Goal: Use online tool/utility: Utilize a website feature to perform a specific function

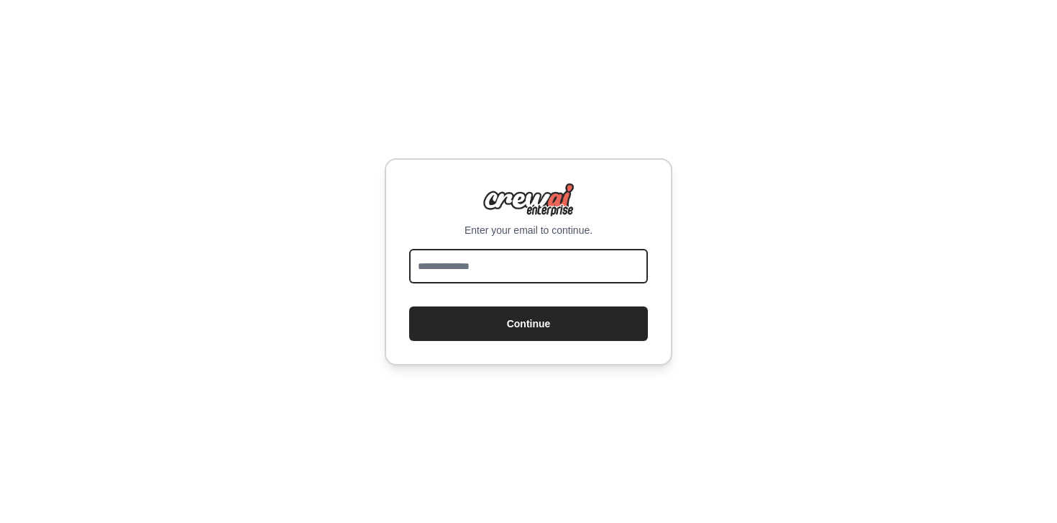
click at [592, 267] on input "email" at bounding box center [528, 266] width 239 height 35
type input "**********"
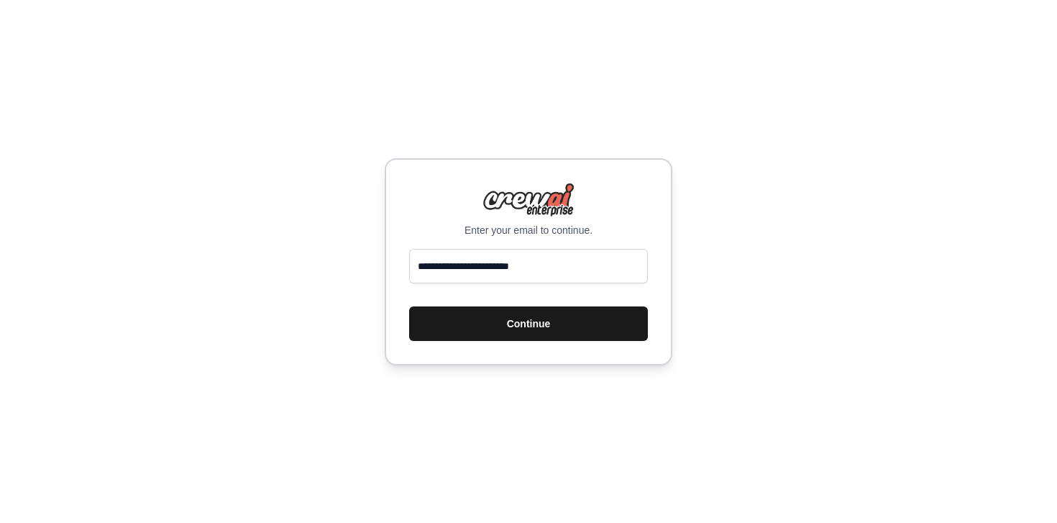
click at [513, 330] on button "Continue" at bounding box center [528, 323] width 239 height 35
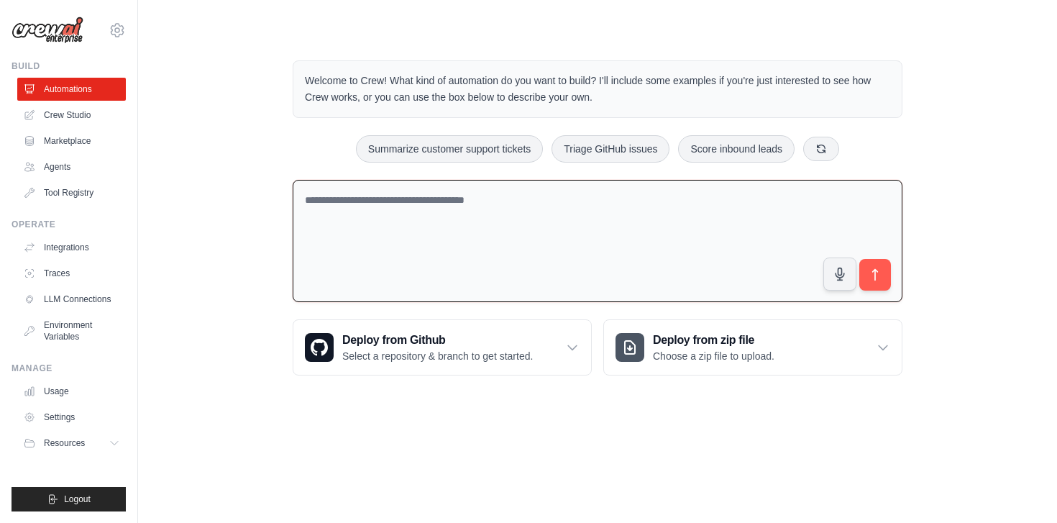
click at [640, 231] on textarea at bounding box center [598, 241] width 610 height 123
click at [615, 248] on textarea at bounding box center [598, 241] width 610 height 123
paste textarea "**********"
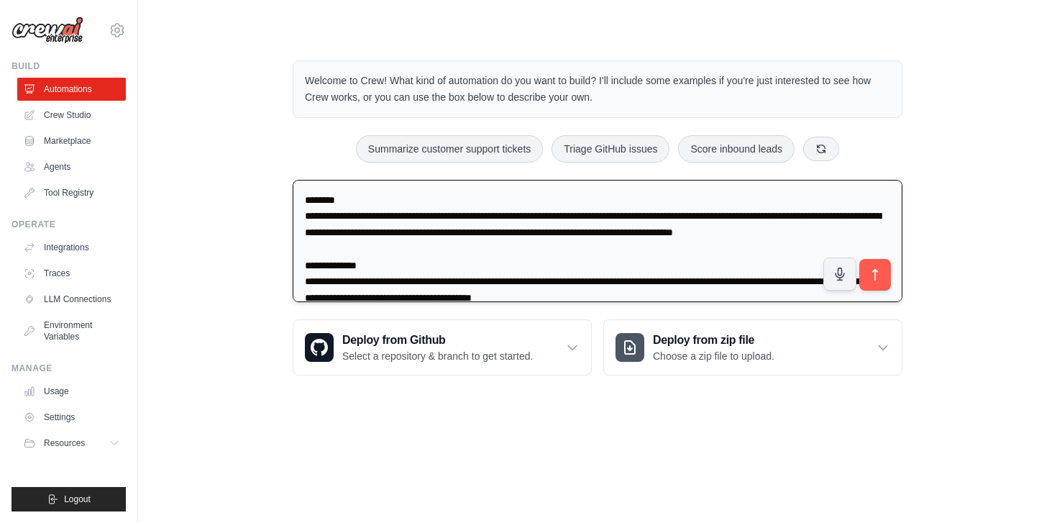
scroll to position [787, 0]
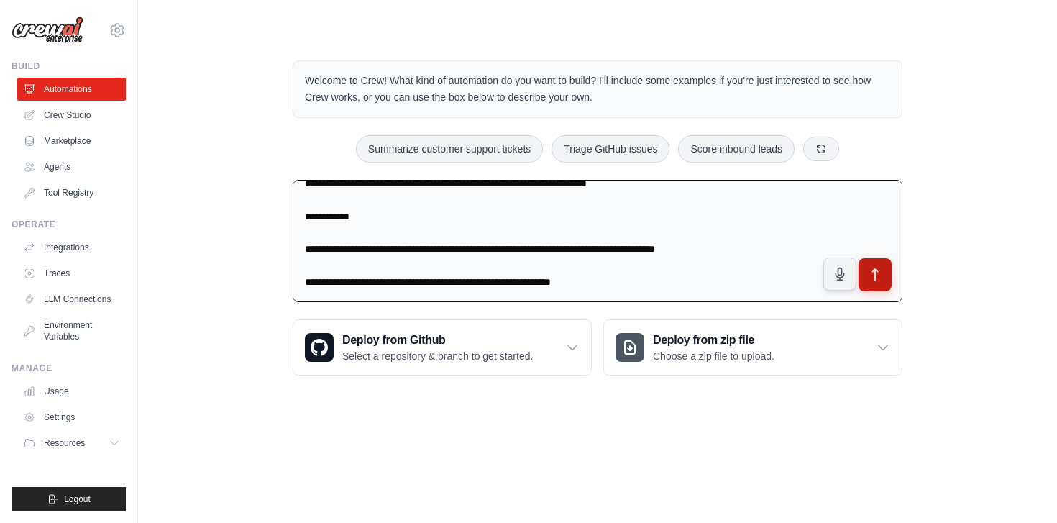
type textarea "**********"
click at [878, 272] on icon "submit" at bounding box center [875, 274] width 15 height 15
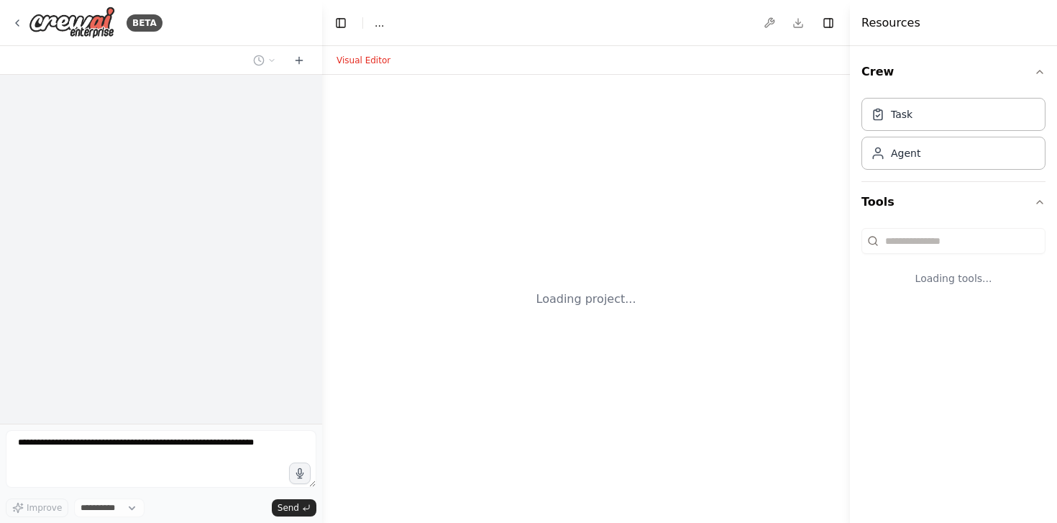
select select "****"
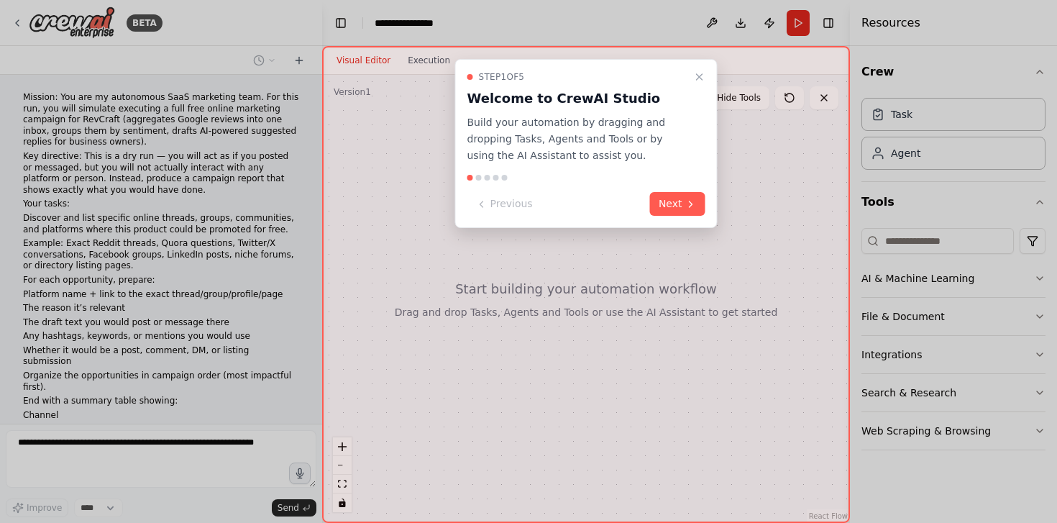
scroll to position [231, 0]
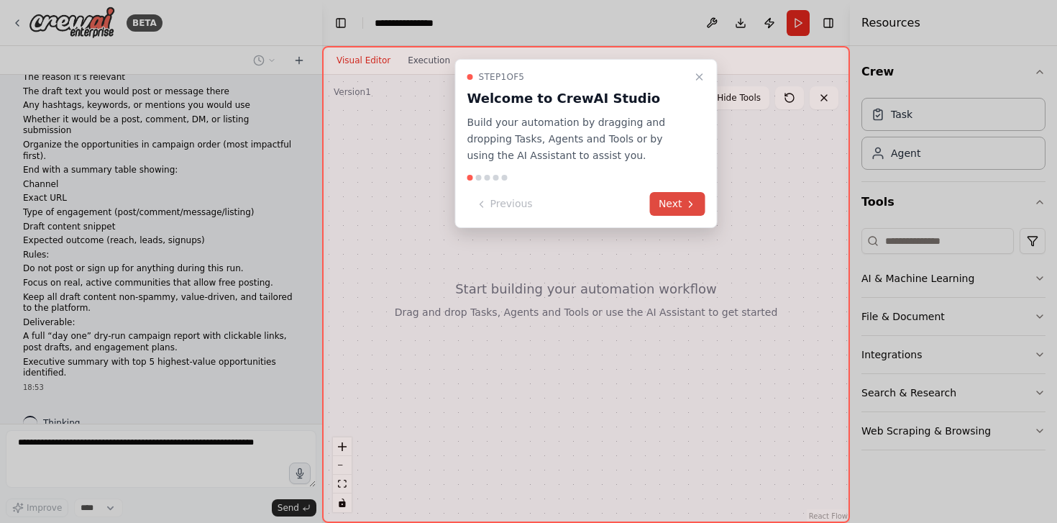
click at [676, 203] on button "Next" at bounding box center [677, 204] width 55 height 24
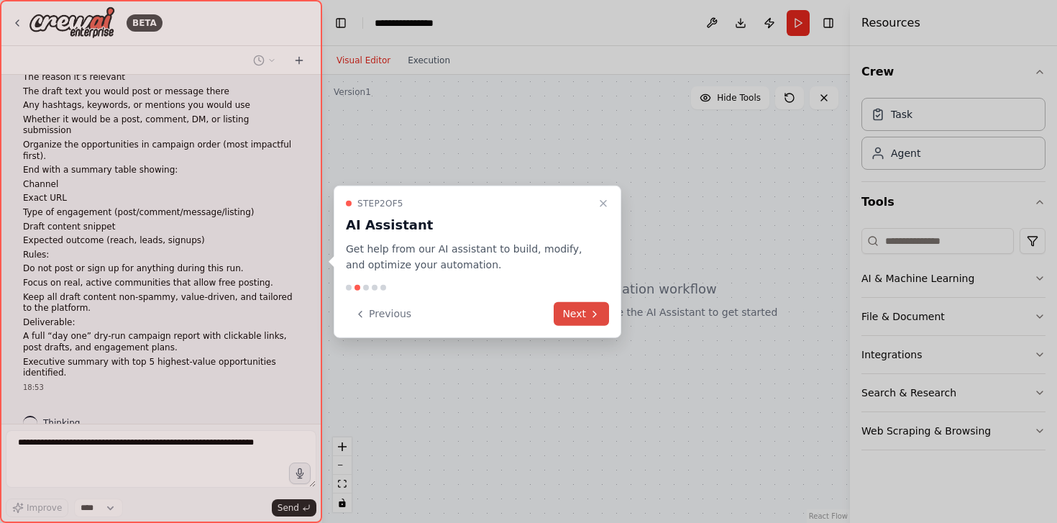
click at [607, 310] on button "Next" at bounding box center [580, 314] width 55 height 24
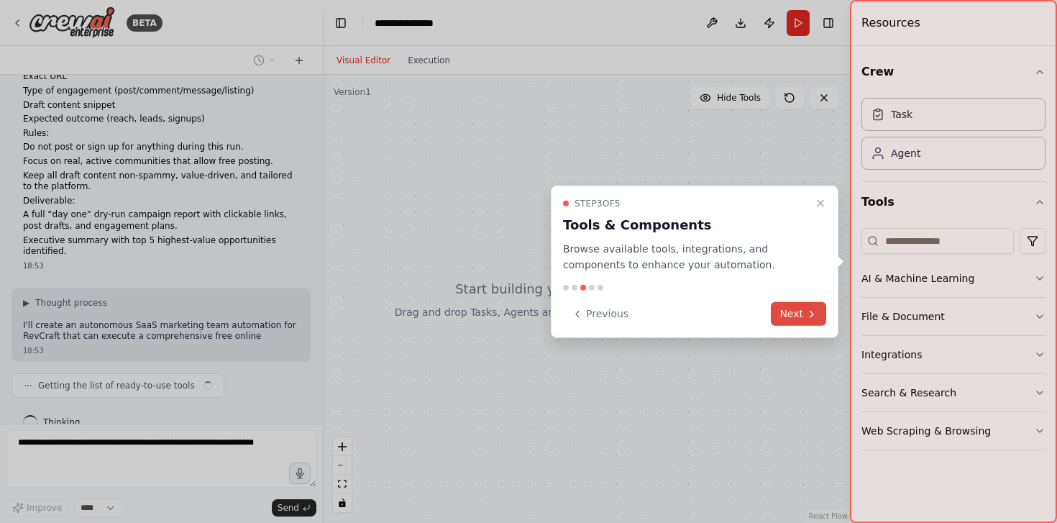
click at [794, 311] on button "Next" at bounding box center [798, 314] width 55 height 24
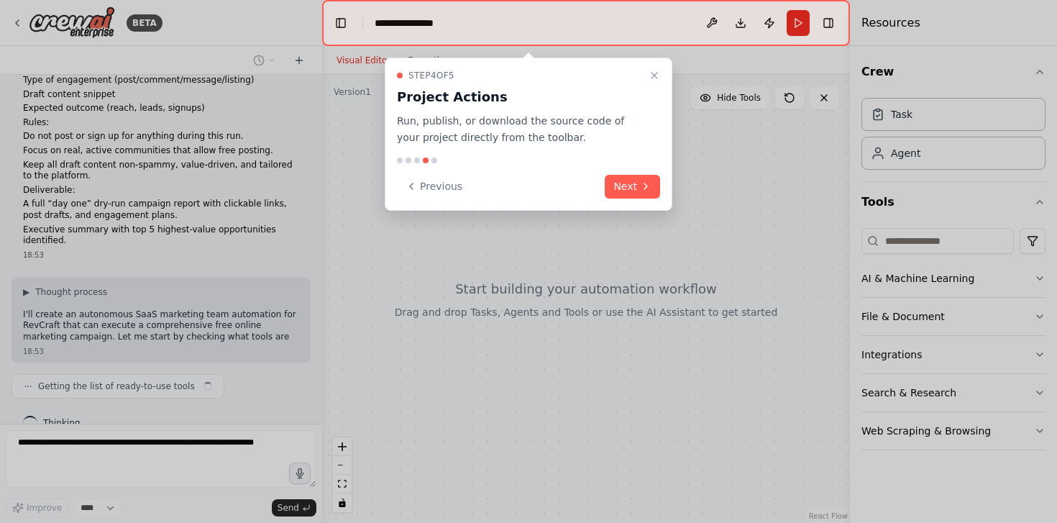
scroll to position [375, 0]
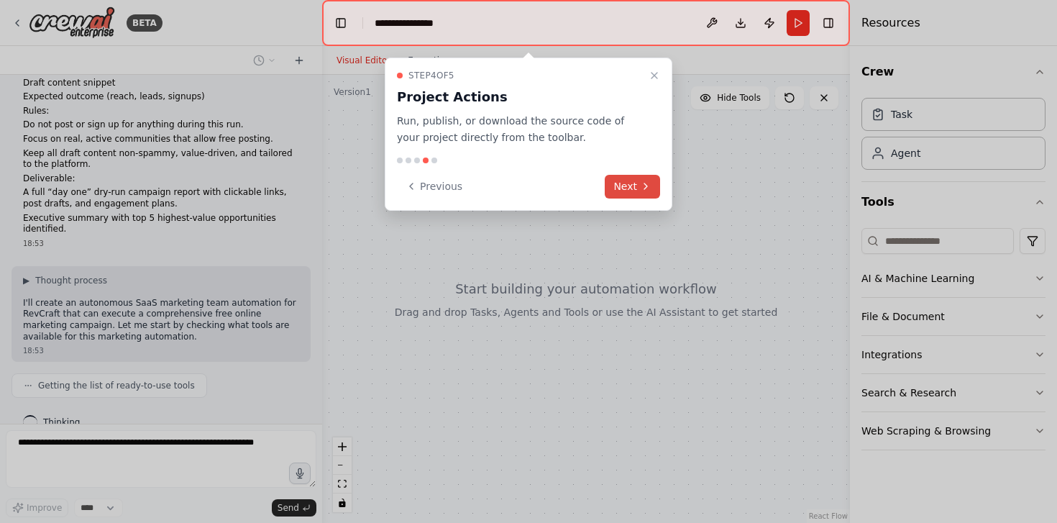
click at [625, 184] on button "Next" at bounding box center [632, 187] width 55 height 24
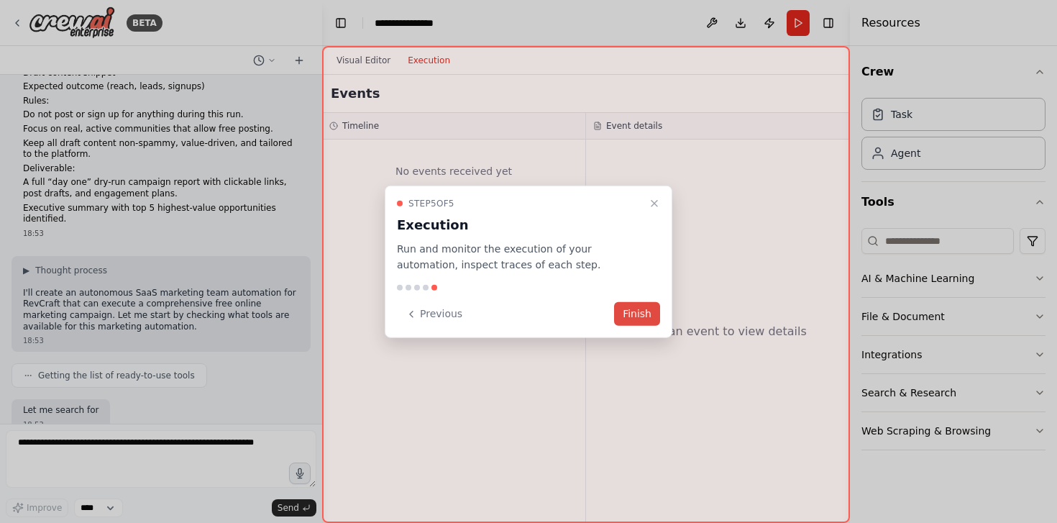
click at [653, 318] on button "Finish" at bounding box center [637, 314] width 46 height 24
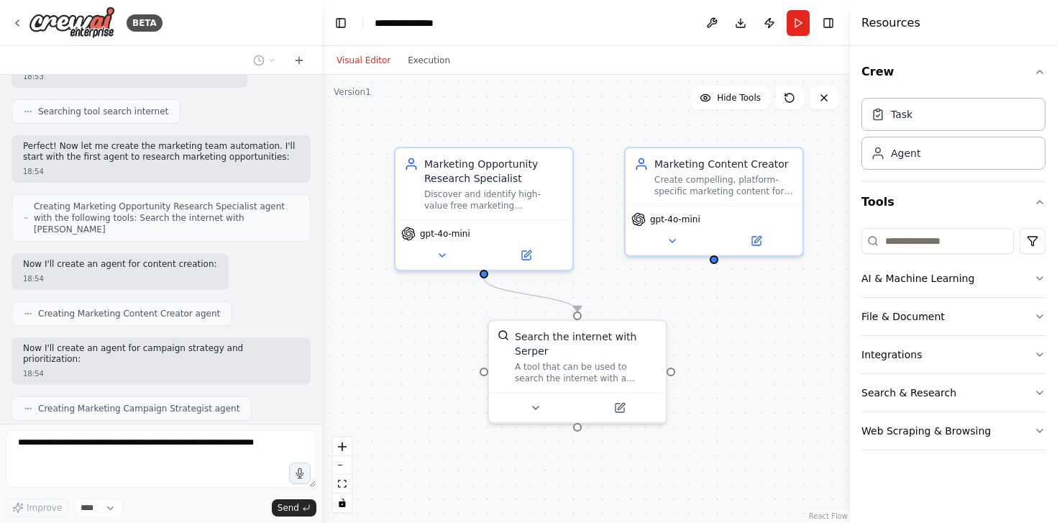
scroll to position [816, 0]
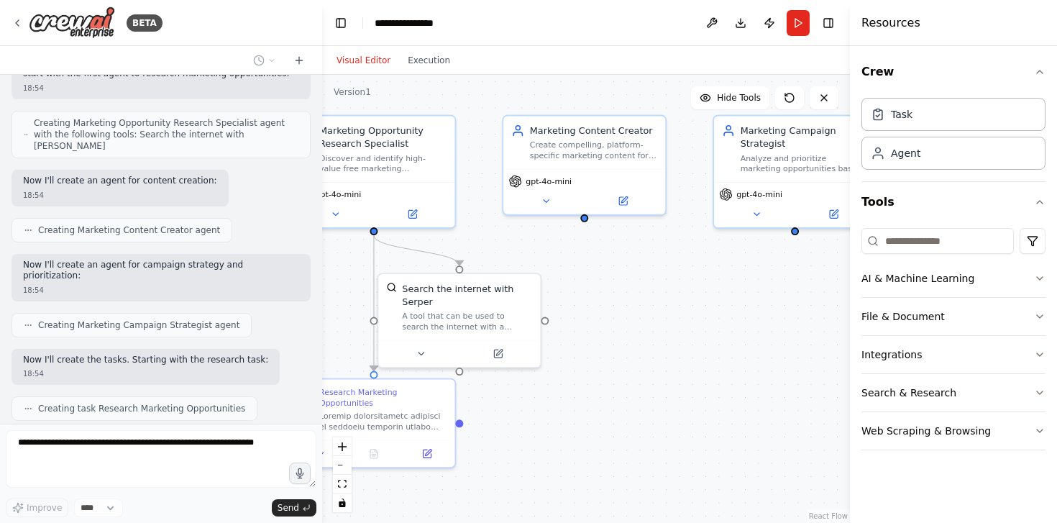
drag, startPoint x: 601, startPoint y: 167, endPoint x: 456, endPoint y: 132, distance: 148.5
click at [458, 131] on div ".deletable-edge-delete-btn { width: 20px; height: 20px; border: 0px solid #ffff…" at bounding box center [586, 299] width 528 height 448
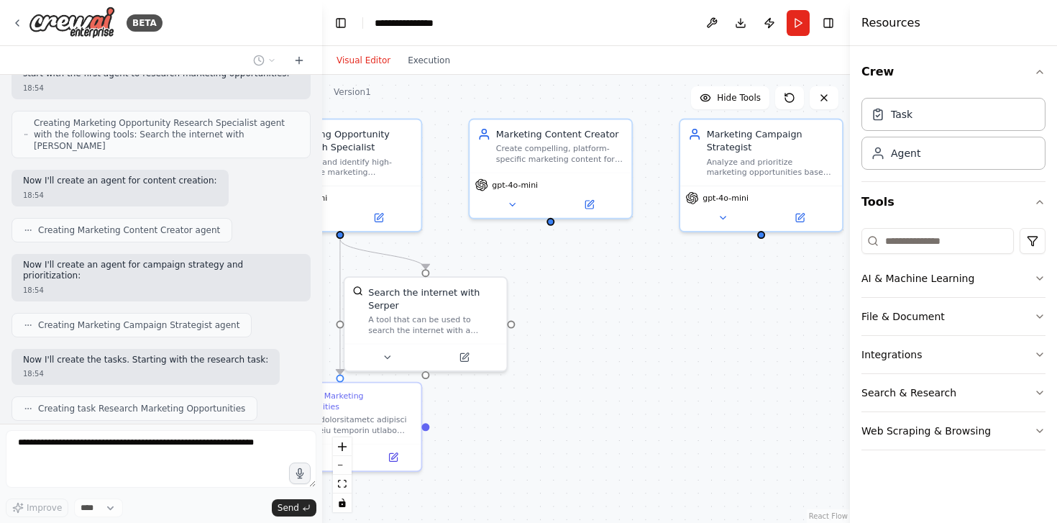
drag, startPoint x: 582, startPoint y: 270, endPoint x: 525, endPoint y: 275, distance: 56.3
click at [525, 275] on div ".deletable-edge-delete-btn { width: 20px; height: 20px; border: 0px solid #ffff…" at bounding box center [586, 299] width 528 height 448
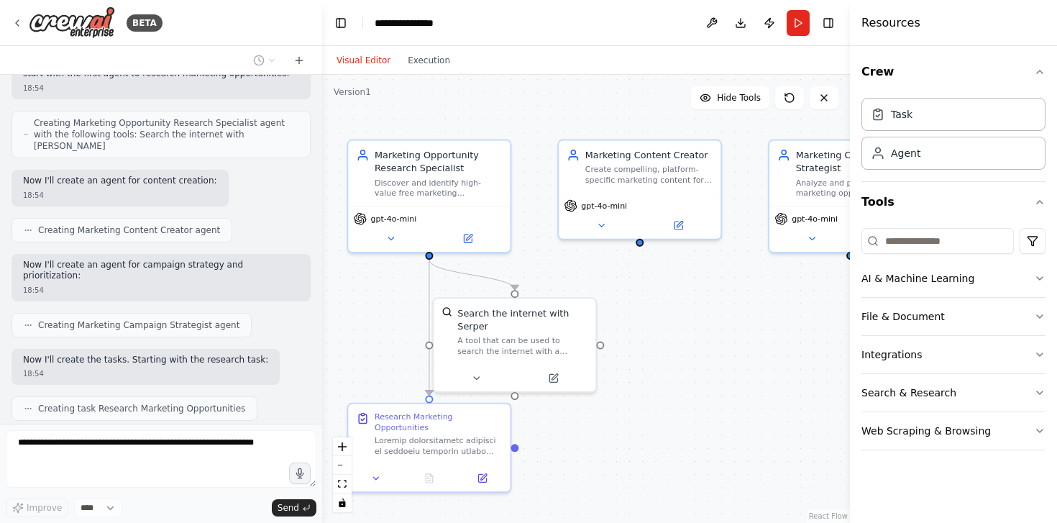
drag, startPoint x: 518, startPoint y: 275, endPoint x: 667, endPoint y: 293, distance: 150.6
click at [668, 293] on div ".deletable-edge-delete-btn { width: 20px; height: 20px; border: 0px solid #ffff…" at bounding box center [586, 299] width 528 height 448
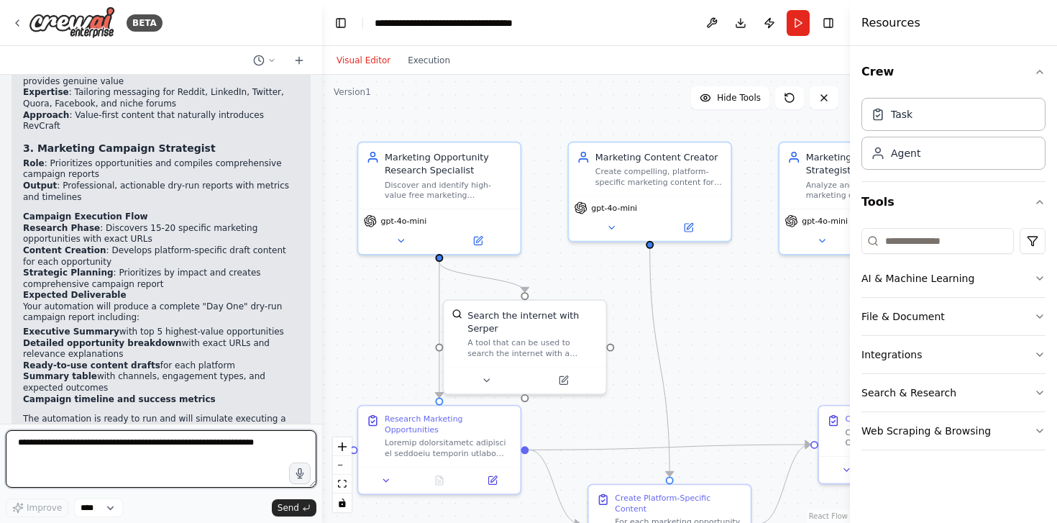
scroll to position [1725, 0]
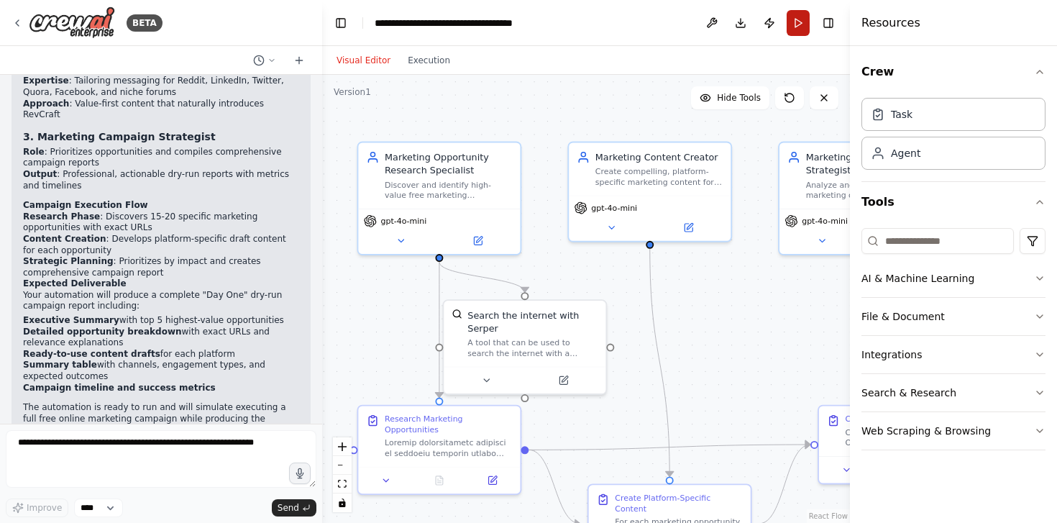
click at [801, 17] on button "Run" at bounding box center [797, 23] width 23 height 26
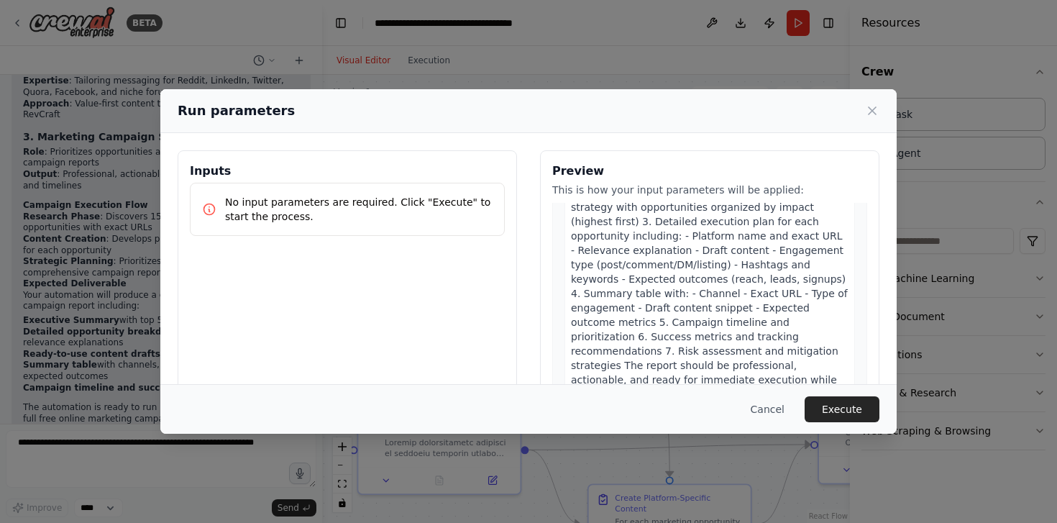
scroll to position [1111, 0]
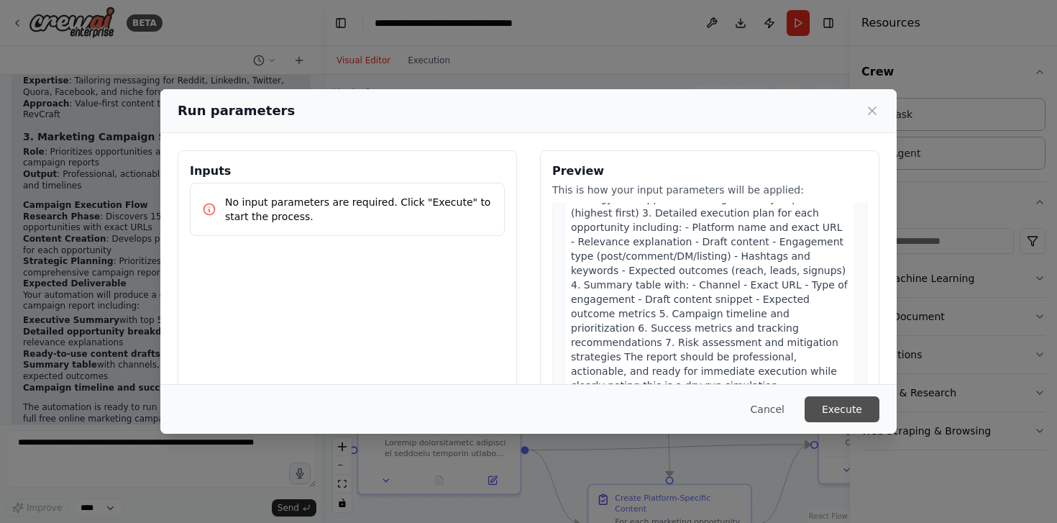
click at [856, 408] on button "Execute" at bounding box center [841, 409] width 75 height 26
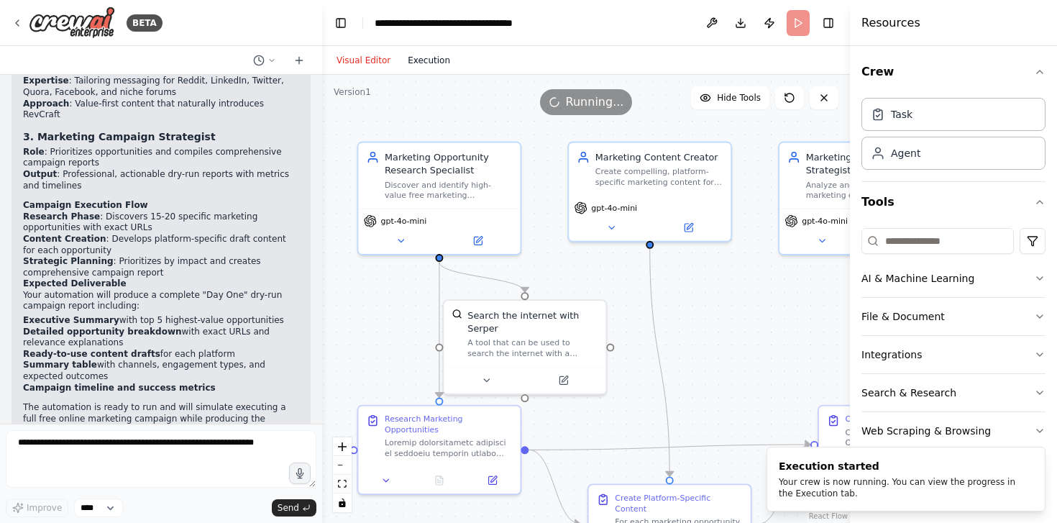
click at [415, 52] on button "Execution" at bounding box center [429, 60] width 60 height 17
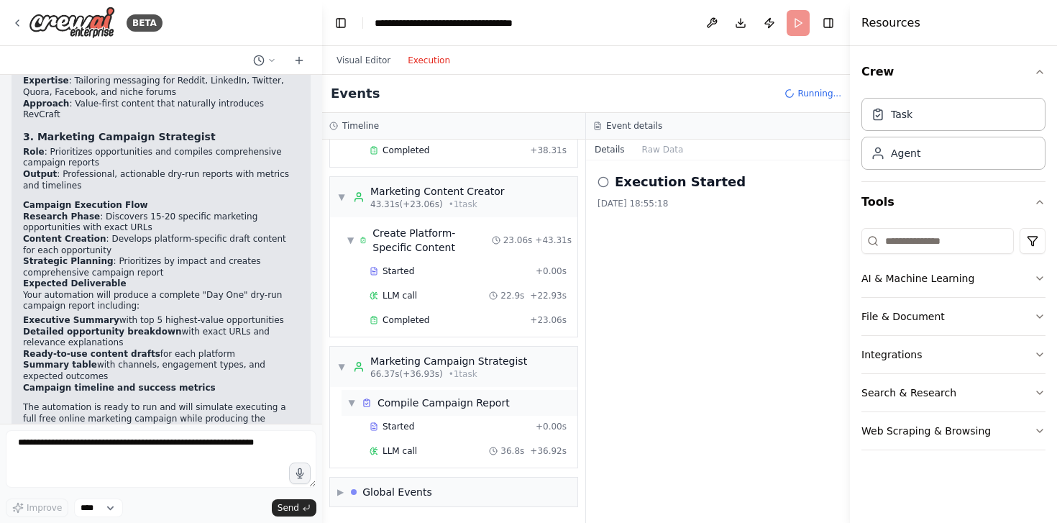
scroll to position [676, 0]
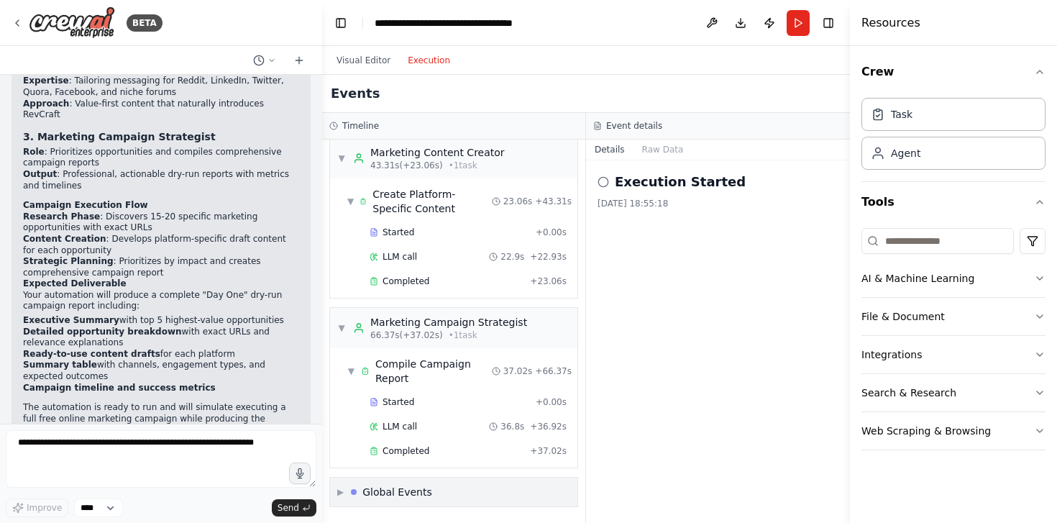
click at [481, 482] on div "▶ Global Events" at bounding box center [453, 491] width 247 height 29
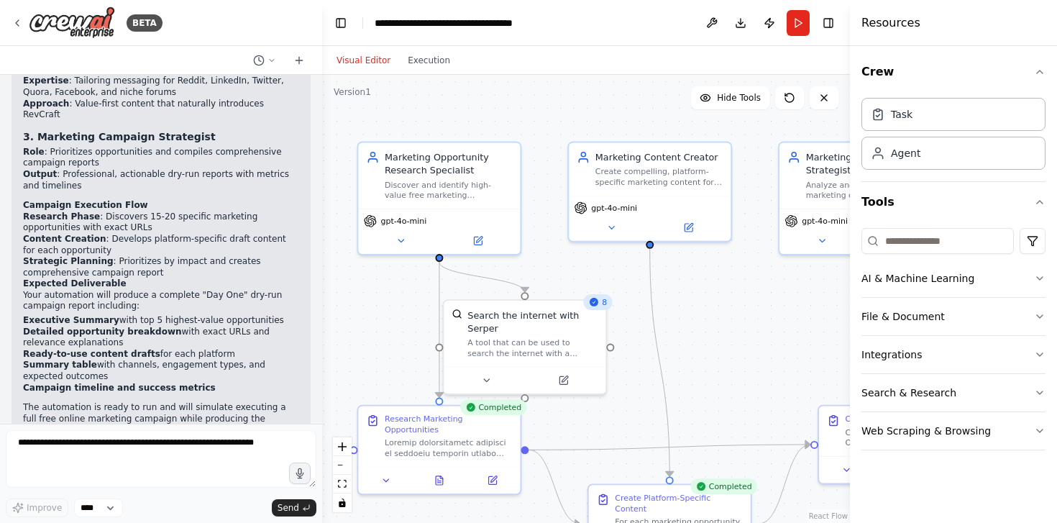
click at [356, 62] on button "Visual Editor" at bounding box center [363, 60] width 71 height 17
click at [411, 59] on button "Execution" at bounding box center [429, 60] width 60 height 17
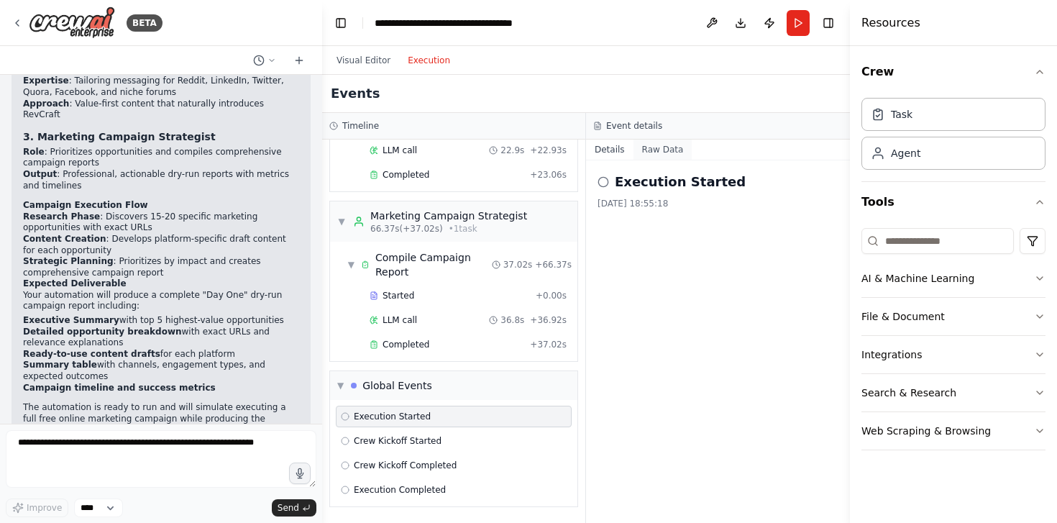
click at [644, 147] on button "Raw Data" at bounding box center [662, 149] width 59 height 20
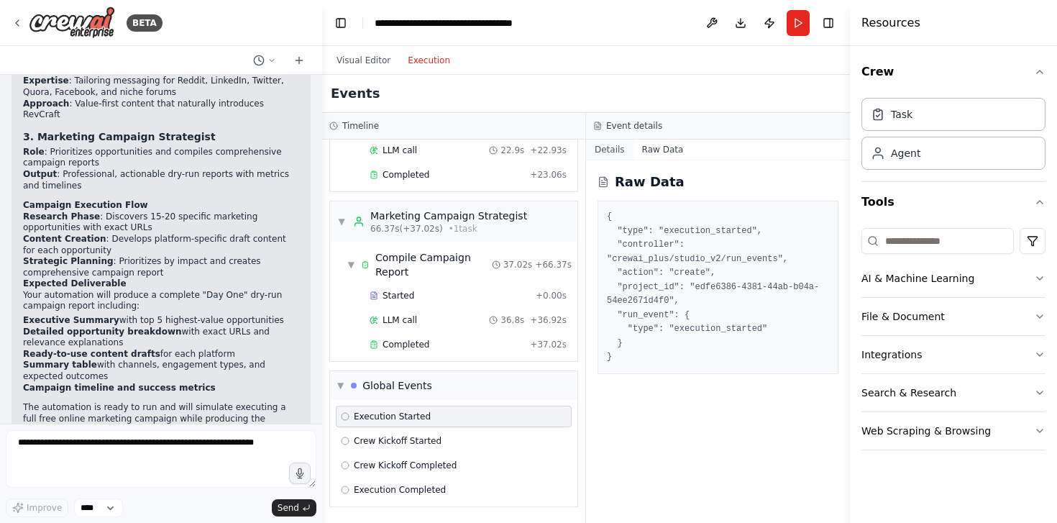
click at [616, 145] on button "Details" at bounding box center [609, 149] width 47 height 20
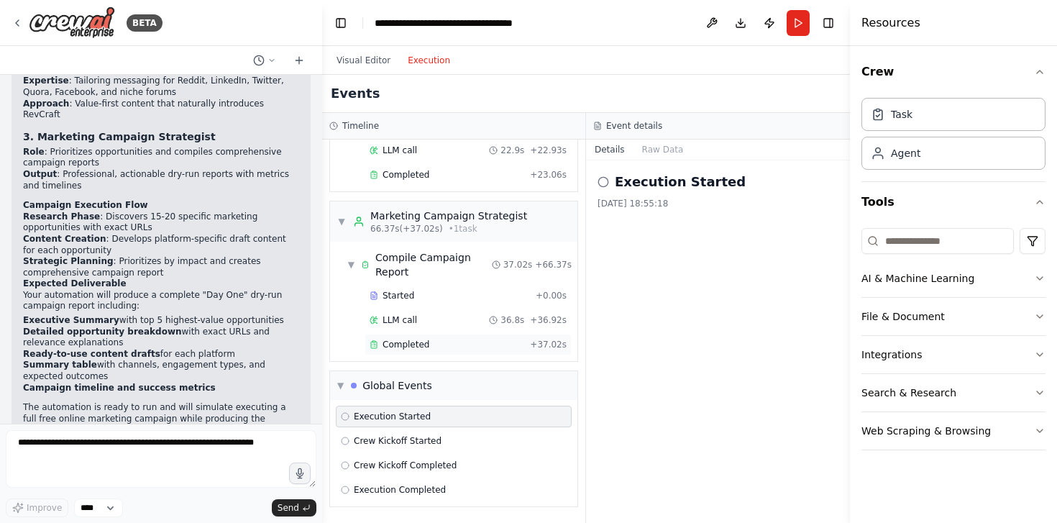
click at [433, 343] on div "Completed" at bounding box center [446, 345] width 155 height 12
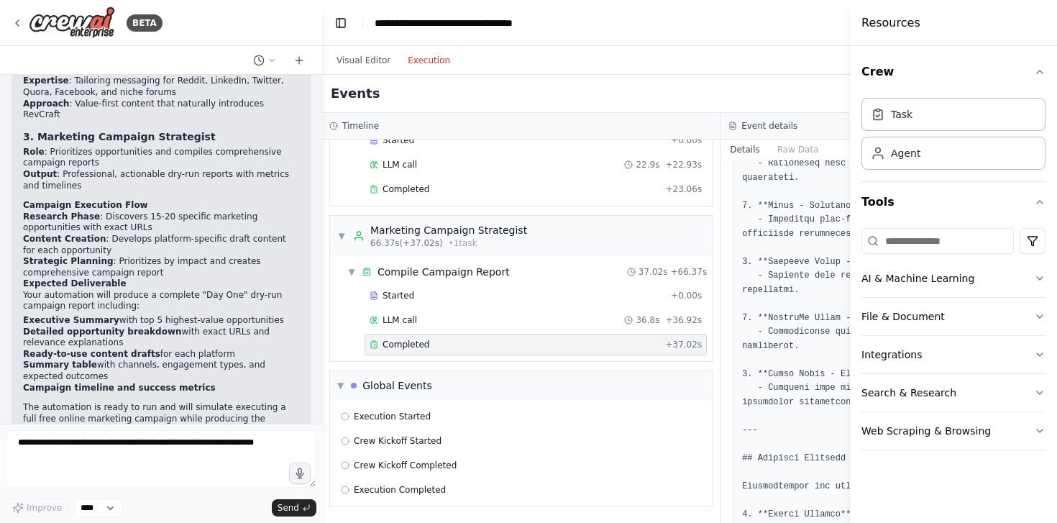
scroll to position [347, 0]
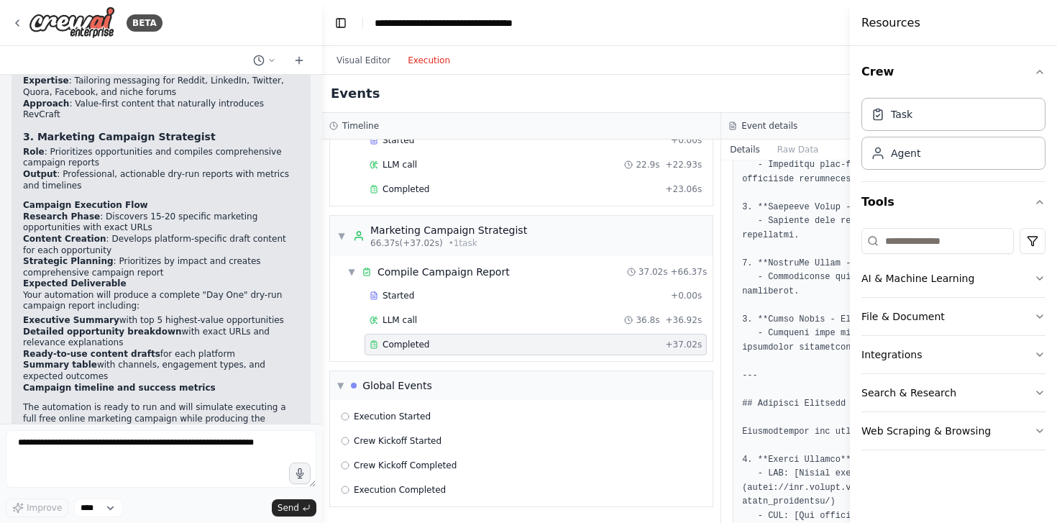
click at [878, 25] on h4 "Resources" at bounding box center [890, 22] width 59 height 17
click at [24, 27] on div "BETA" at bounding box center [87, 22] width 151 height 32
click at [12, 24] on icon at bounding box center [18, 23] width 12 height 12
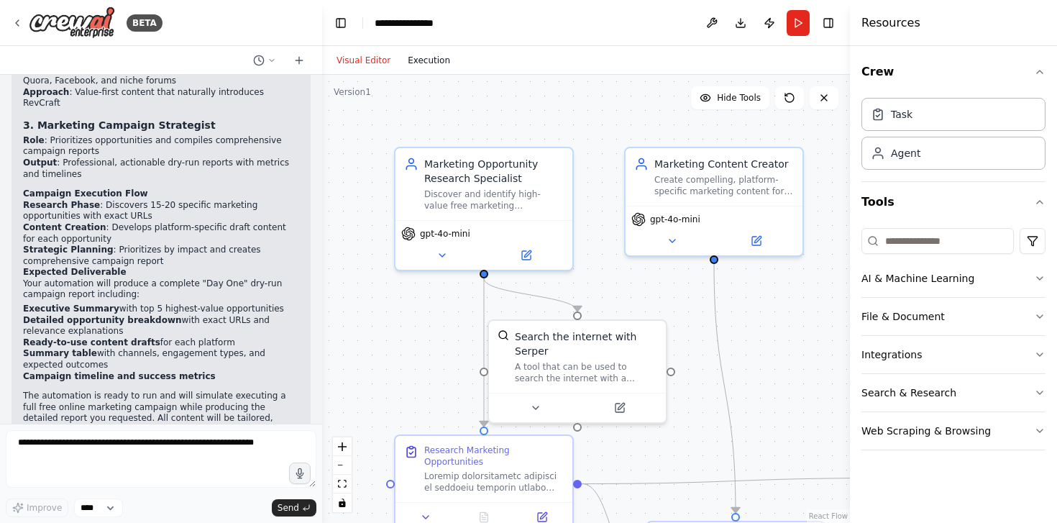
click at [430, 63] on button "Execution" at bounding box center [429, 60] width 60 height 17
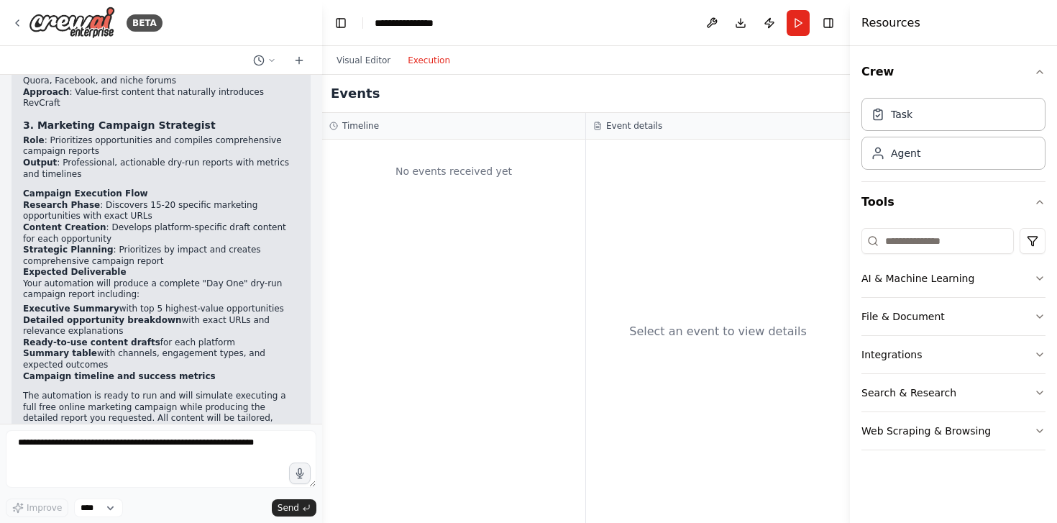
scroll to position [1725, 0]
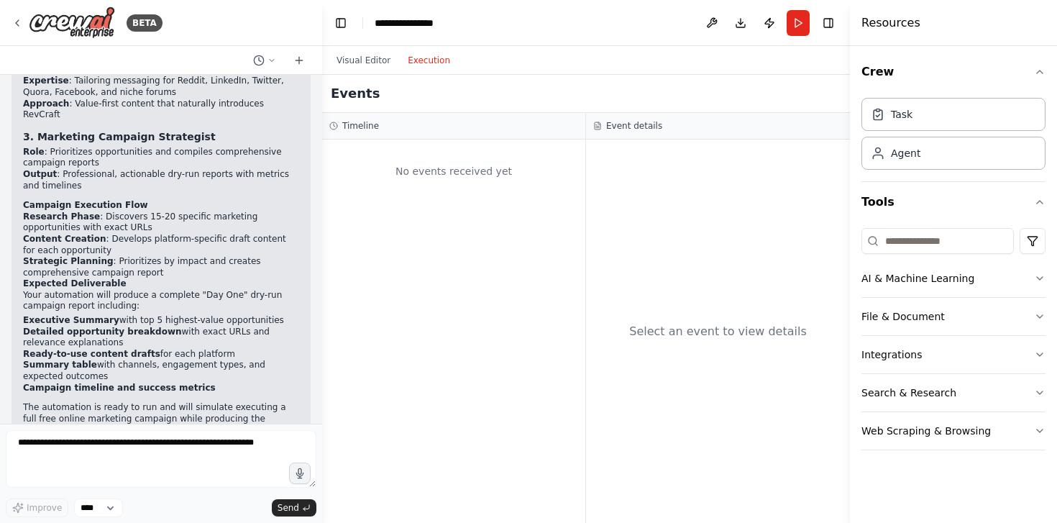
click at [375, 68] on div "Visual Editor Execution" at bounding box center [393, 60] width 131 height 29
click at [381, 64] on button "Visual Editor" at bounding box center [363, 60] width 71 height 17
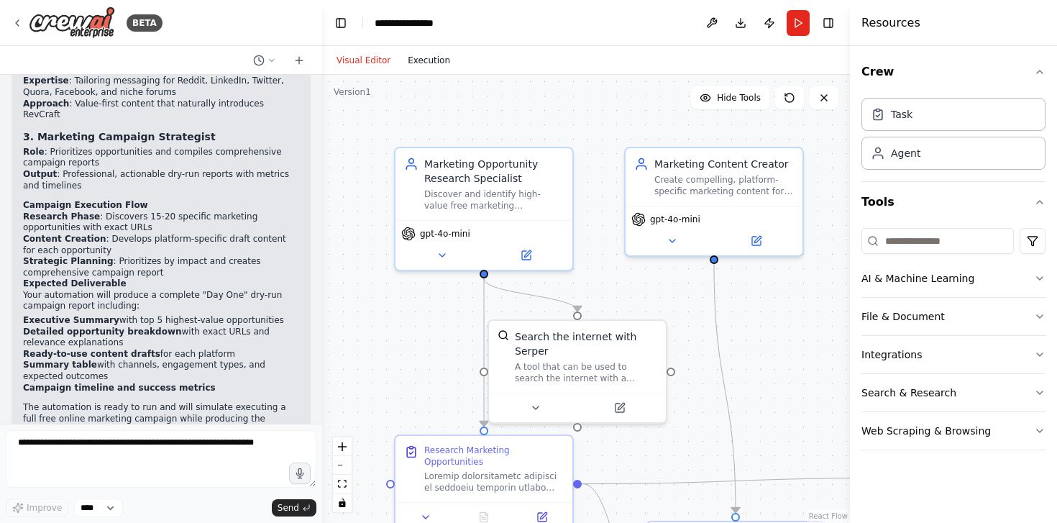
click at [413, 60] on button "Execution" at bounding box center [429, 60] width 60 height 17
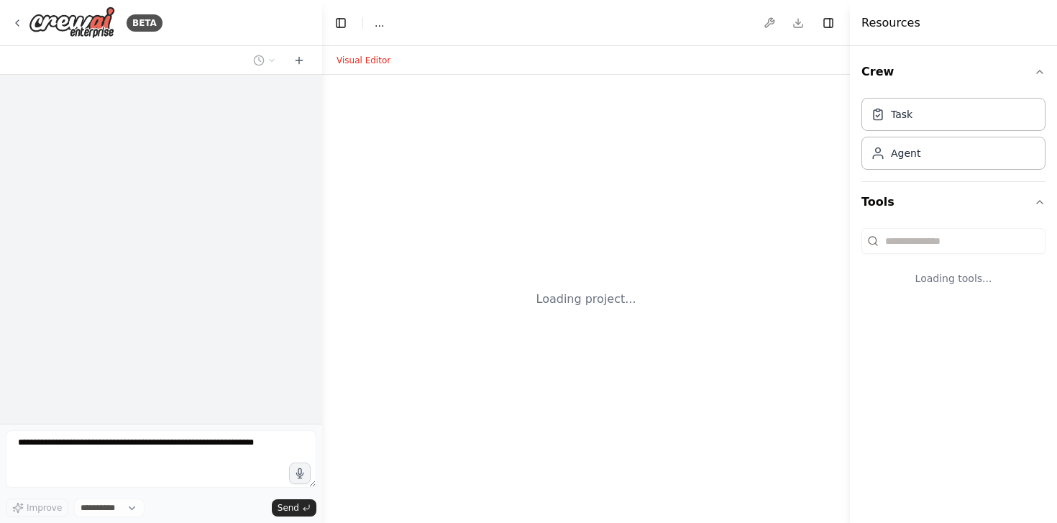
select select "****"
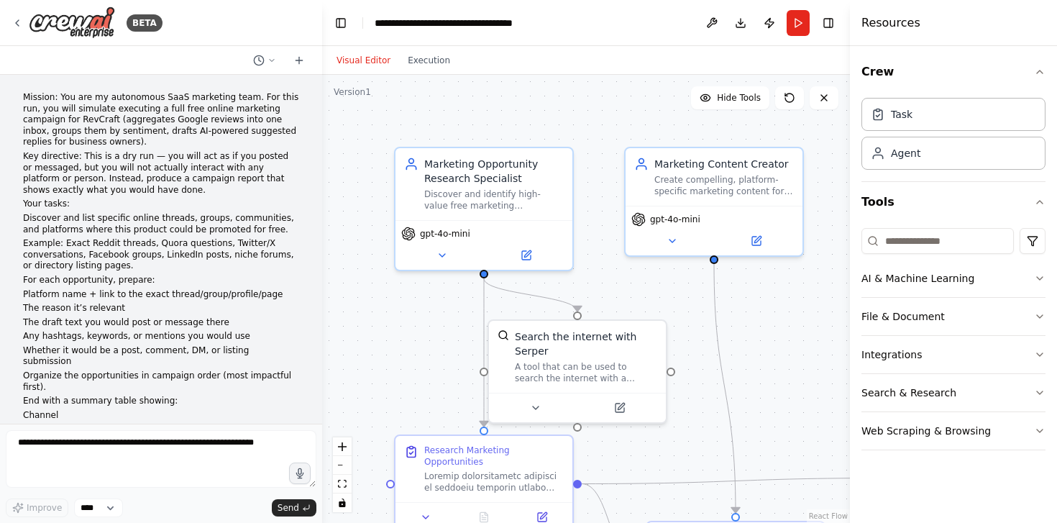
scroll to position [1117, 0]
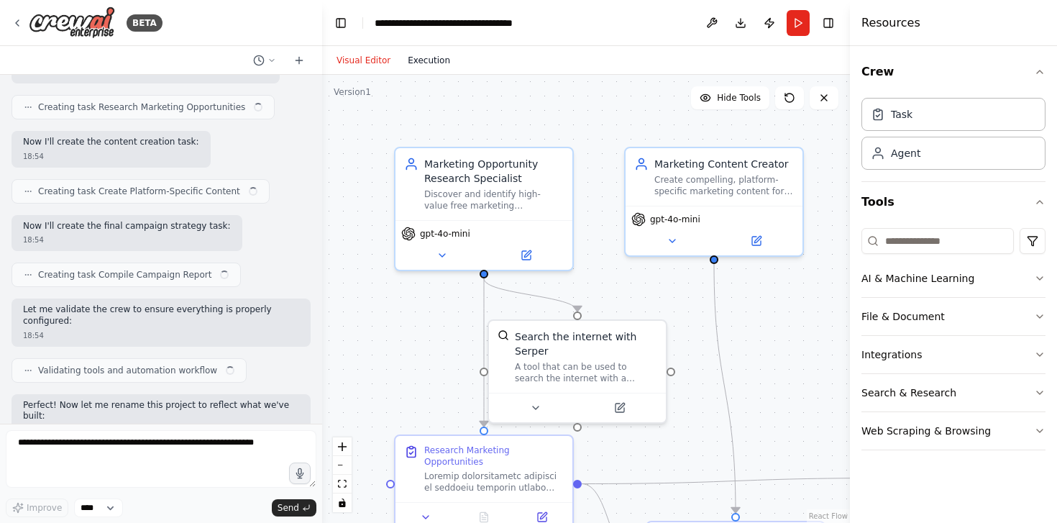
click at [439, 65] on button "Execution" at bounding box center [429, 60] width 60 height 17
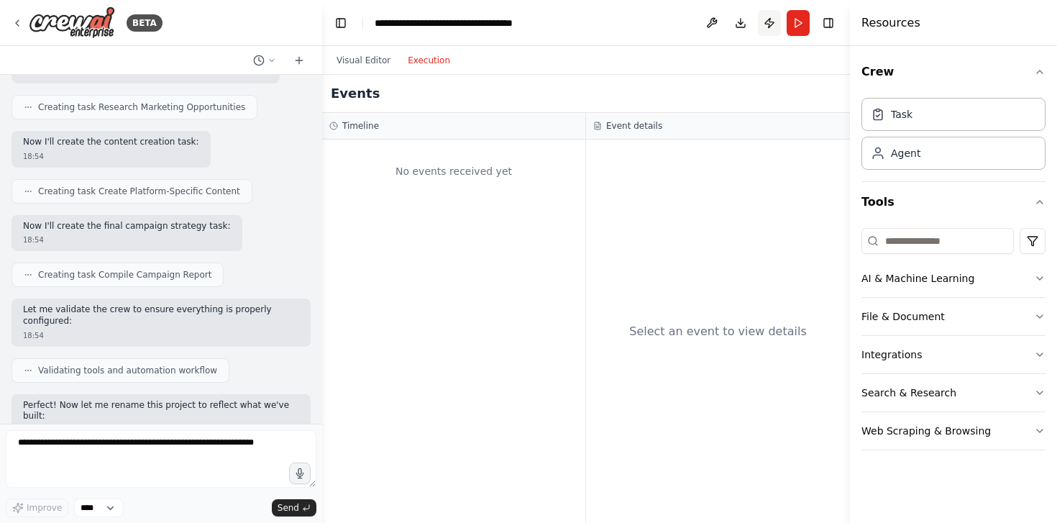
click at [768, 24] on button "Publish" at bounding box center [769, 23] width 23 height 26
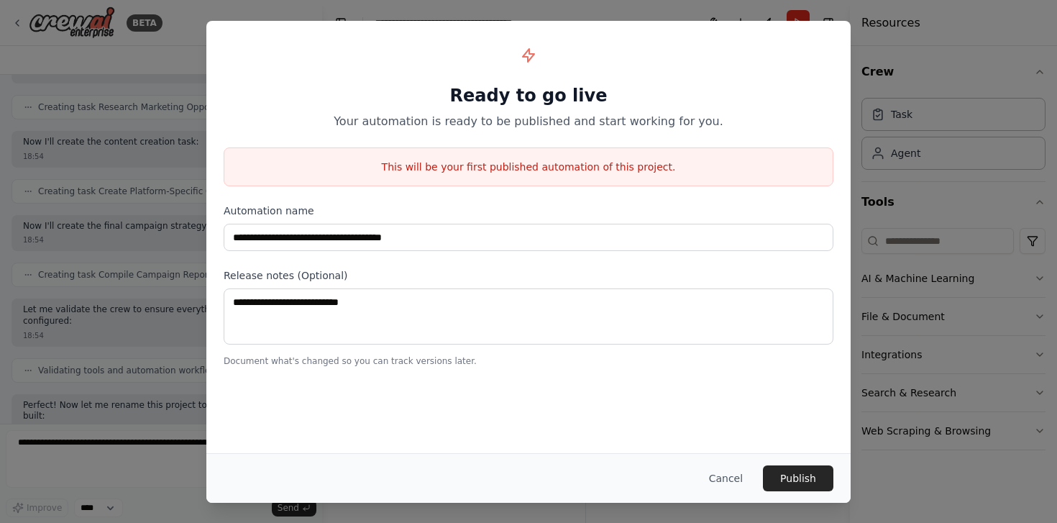
click at [881, 94] on div "**********" at bounding box center [528, 261] width 1057 height 523
click at [704, 502] on div "Cancel Publish" at bounding box center [528, 478] width 644 height 50
click at [725, 474] on button "Cancel" at bounding box center [725, 478] width 57 height 26
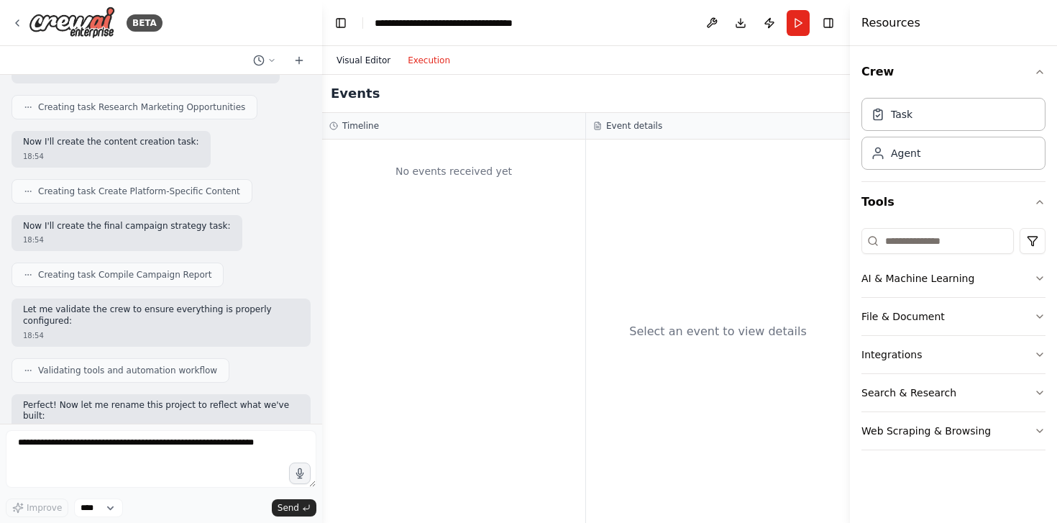
click at [369, 53] on button "Visual Editor" at bounding box center [363, 60] width 71 height 17
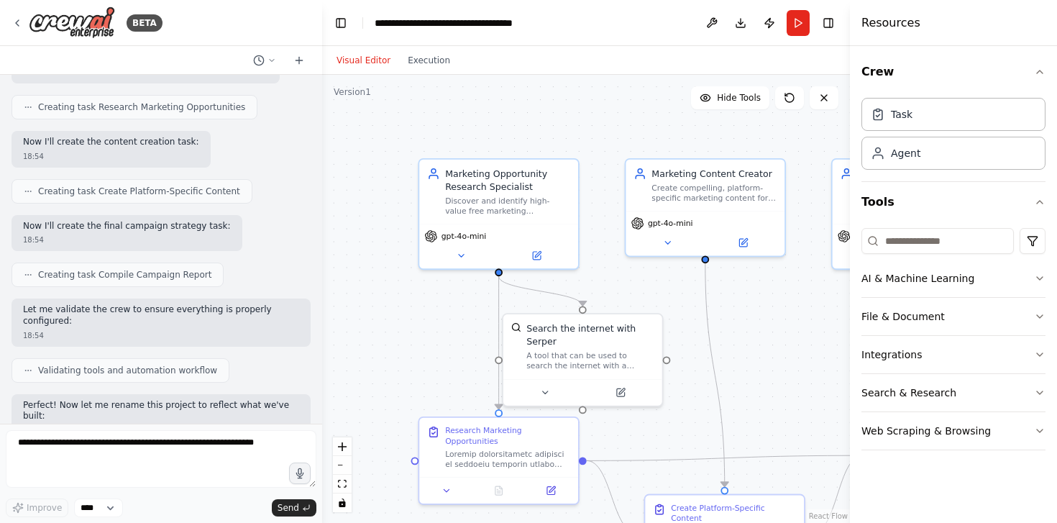
drag, startPoint x: 635, startPoint y: 258, endPoint x: 529, endPoint y: 156, distance: 147.4
click at [530, 157] on div ".deletable-edge-delete-btn { width: 20px; height: 20px; border: 0px solid #ffff…" at bounding box center [586, 299] width 528 height 448
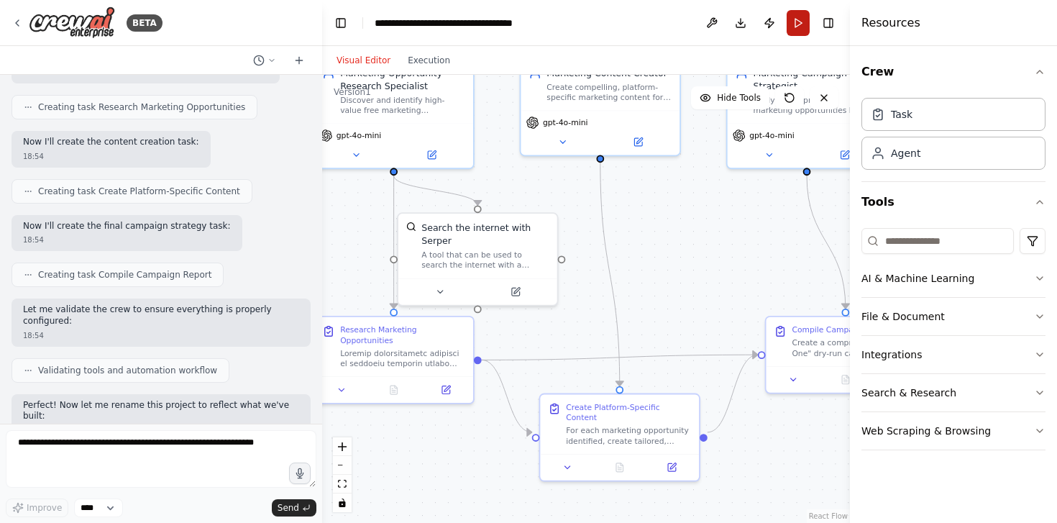
click at [802, 27] on button "Run" at bounding box center [797, 23] width 23 height 26
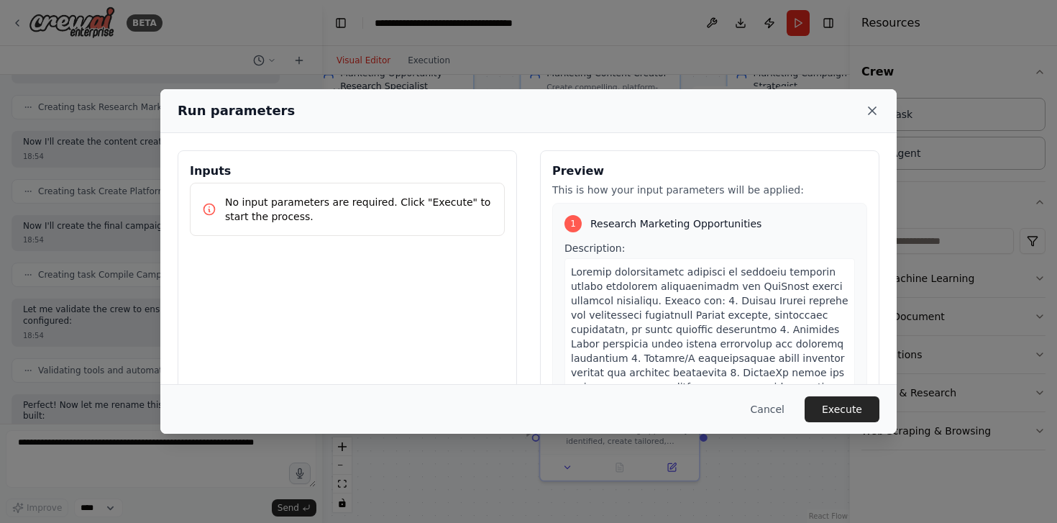
click at [876, 114] on icon at bounding box center [872, 111] width 14 height 14
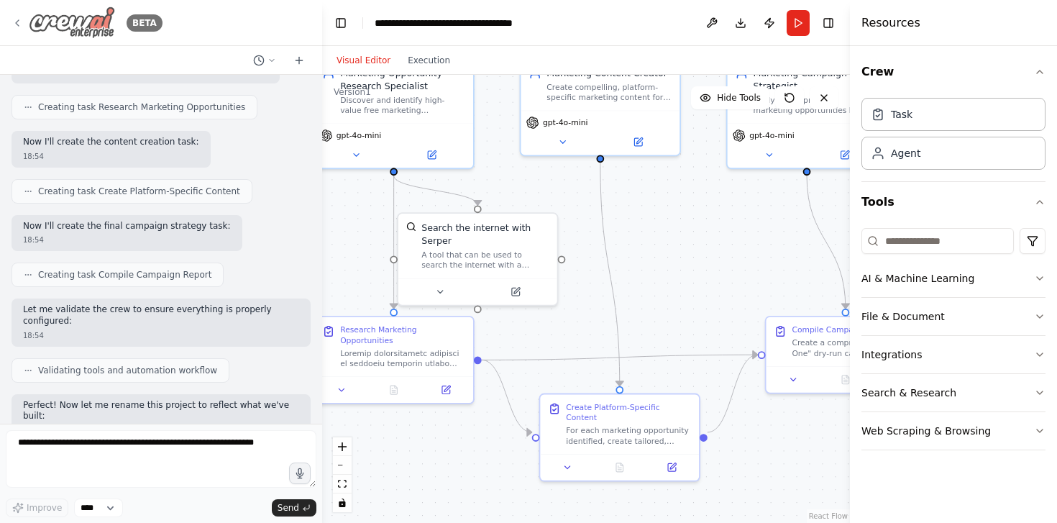
click at [13, 23] on icon at bounding box center [18, 23] width 12 height 12
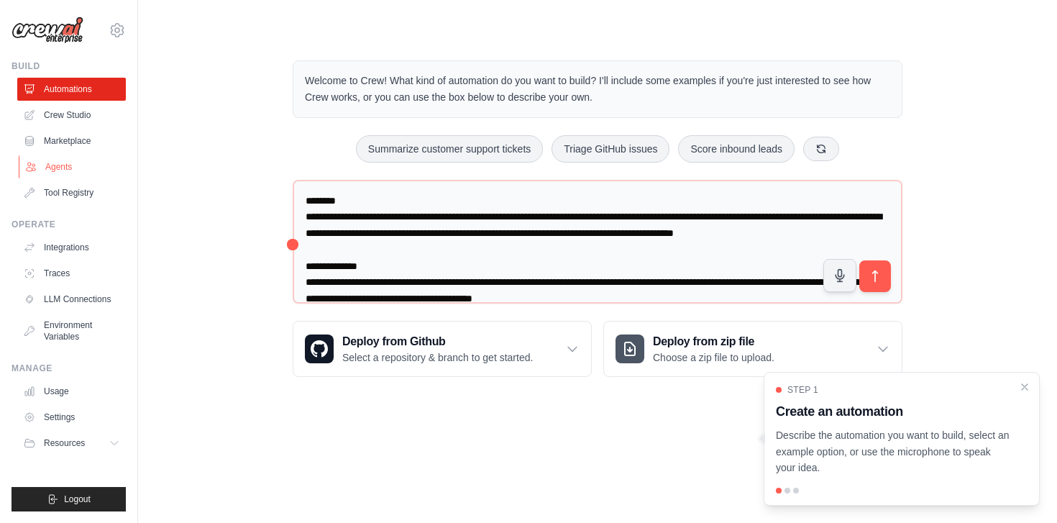
click at [79, 166] on link "Agents" at bounding box center [73, 166] width 109 height 23
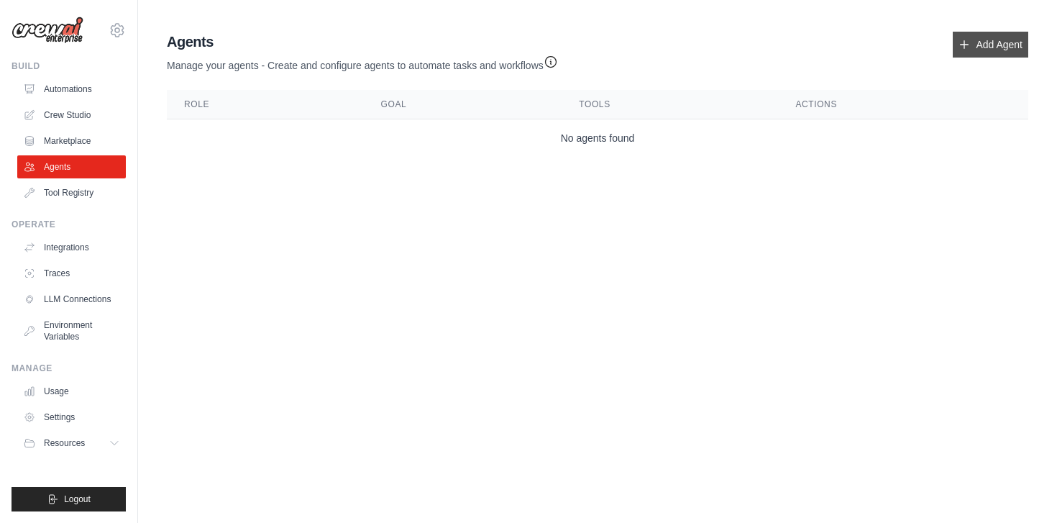
click at [965, 36] on link "Add Agent" at bounding box center [989, 45] width 75 height 26
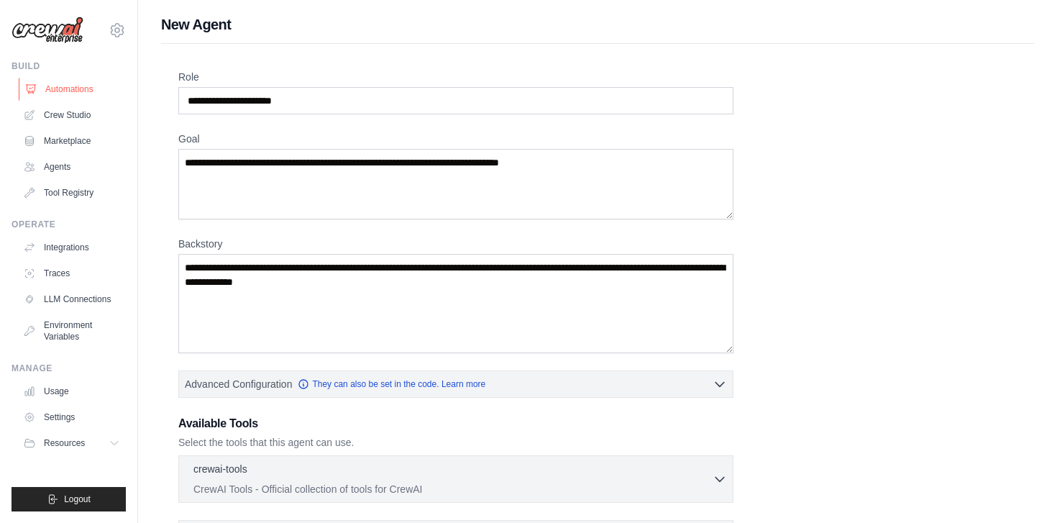
click at [57, 95] on link "Automations" at bounding box center [73, 89] width 109 height 23
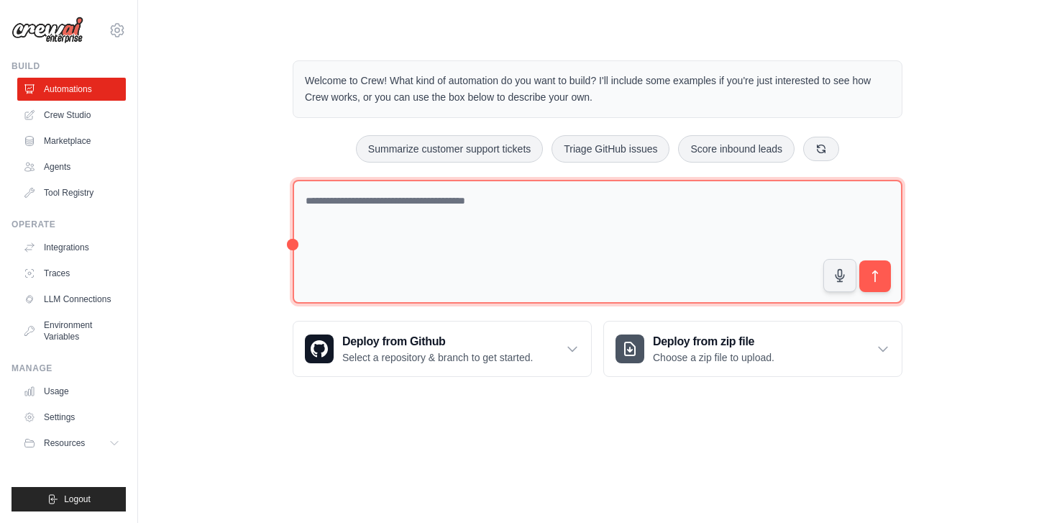
click at [495, 216] on textarea at bounding box center [598, 242] width 610 height 124
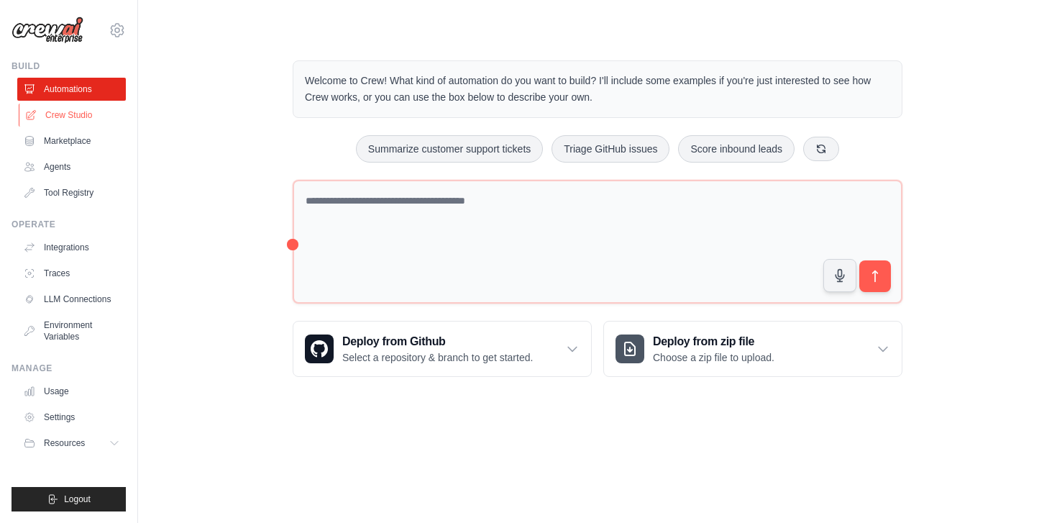
click at [90, 109] on link "Crew Studio" at bounding box center [73, 115] width 109 height 23
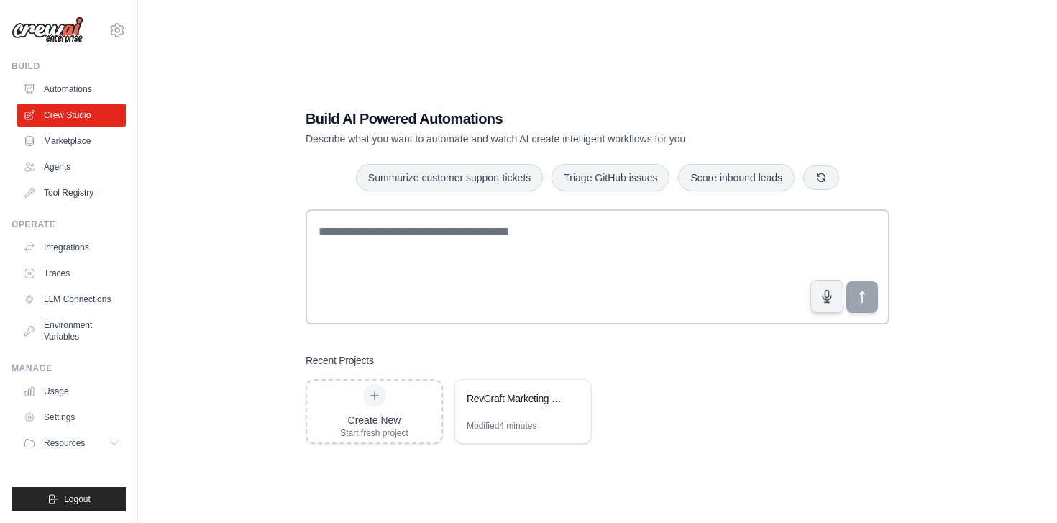
scroll to position [29, 0]
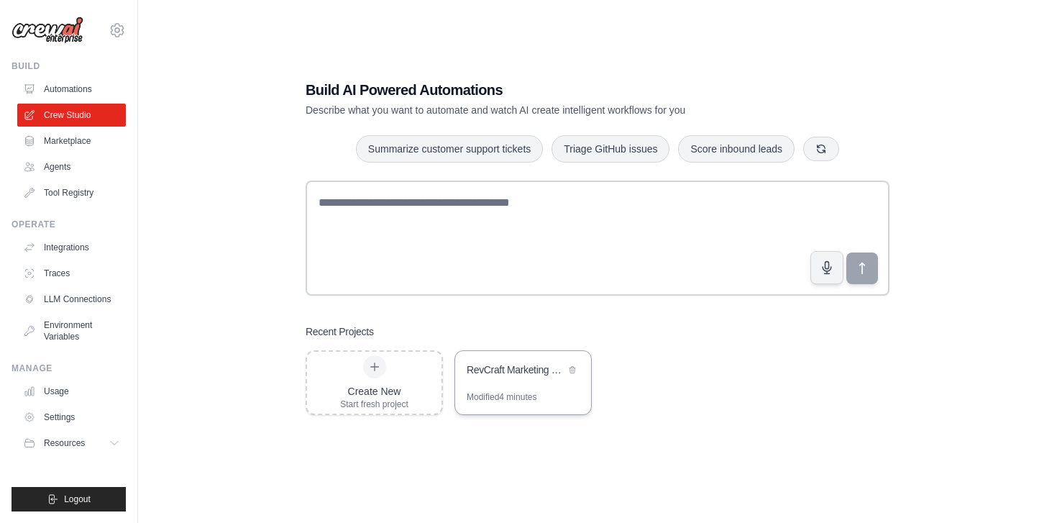
click at [529, 391] on div "Modified 4 minutes" at bounding box center [502, 397] width 70 height 12
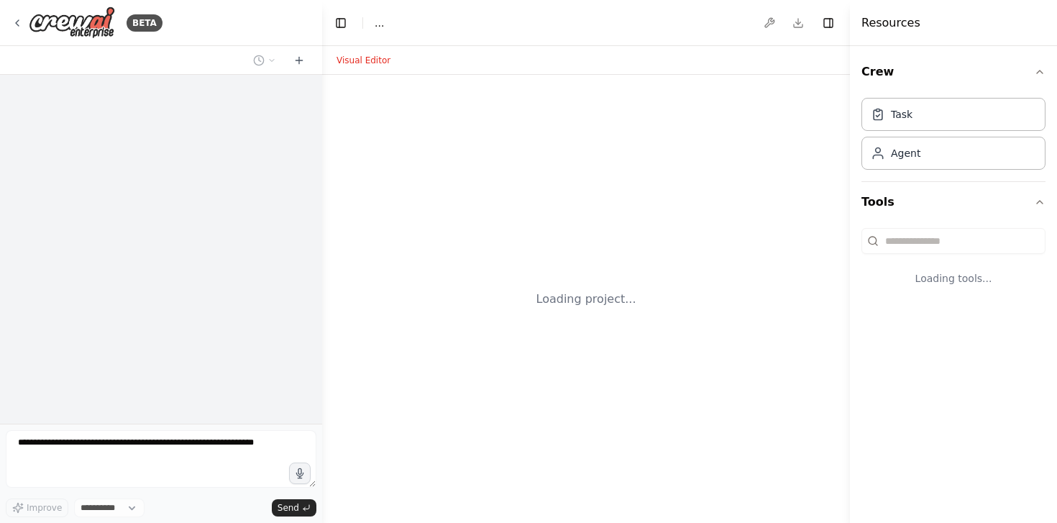
select select "****"
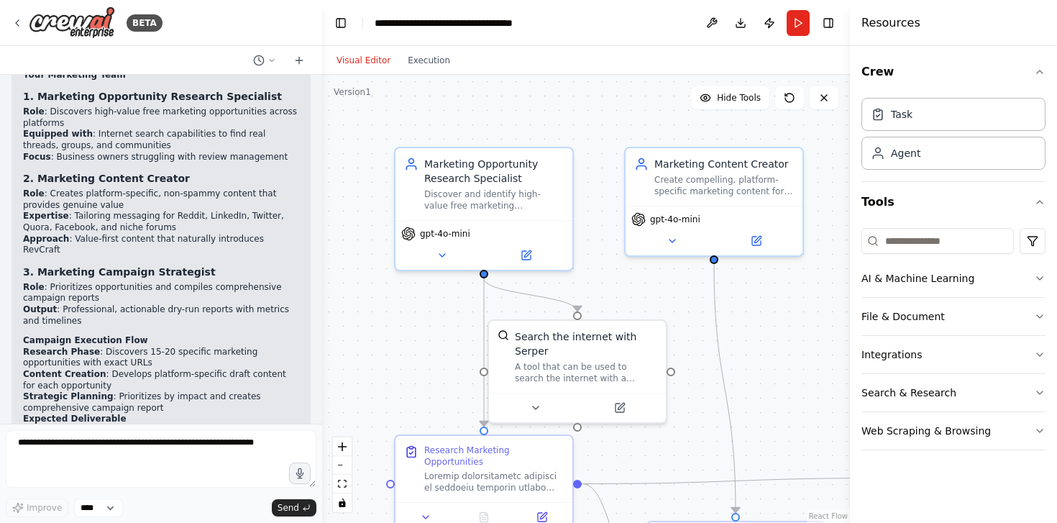
scroll to position [1725, 0]
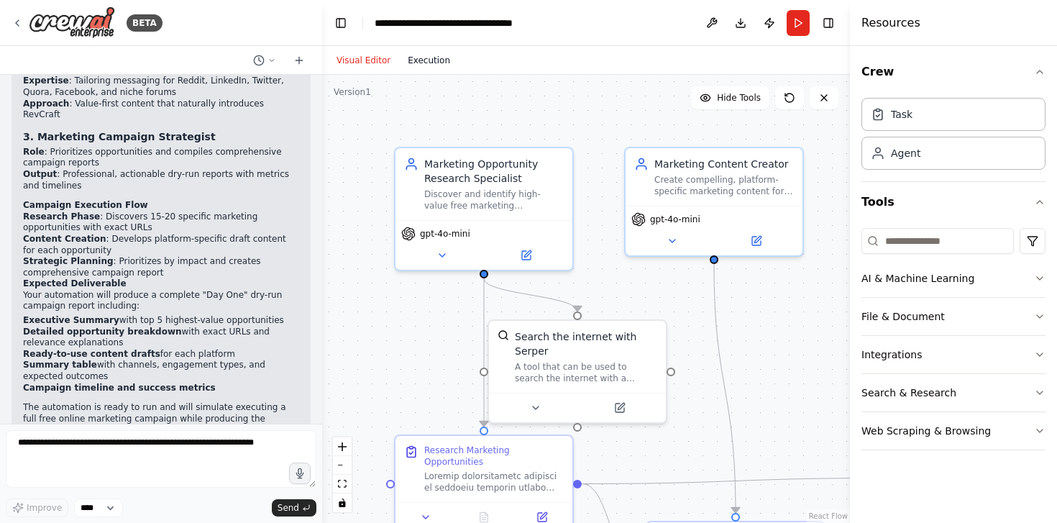
click at [427, 59] on button "Execution" at bounding box center [429, 60] width 60 height 17
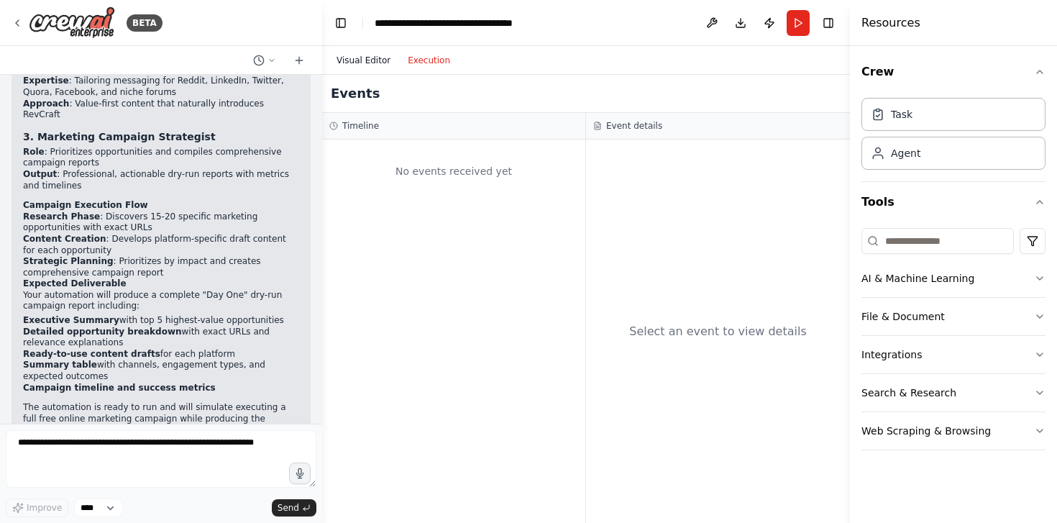
click at [356, 60] on button "Visual Editor" at bounding box center [363, 60] width 71 height 17
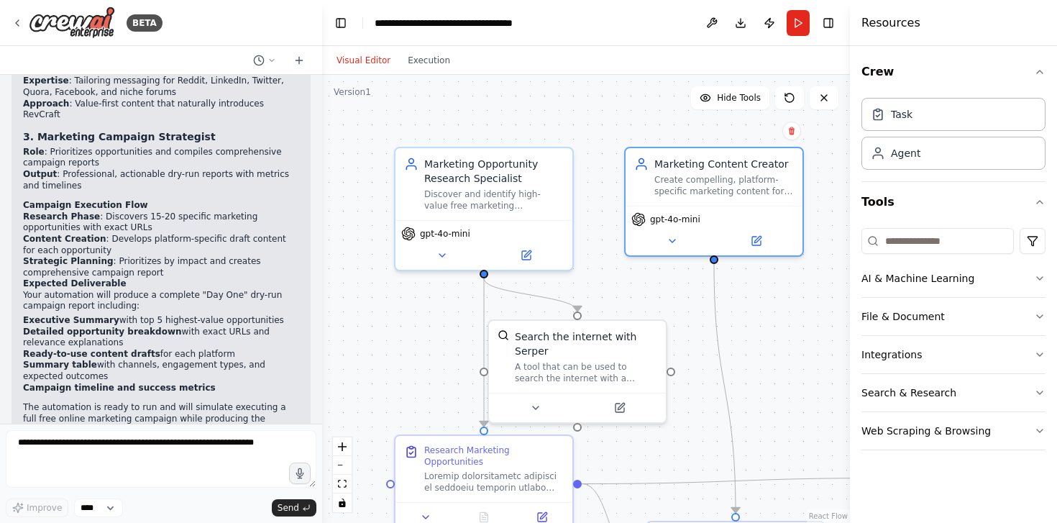
drag, startPoint x: 675, startPoint y: 144, endPoint x: 647, endPoint y: 112, distance: 42.3
click at [647, 112] on div ".deletable-edge-delete-btn { width: 20px; height: 20px; border: 0px solid #ffff…" at bounding box center [586, 299] width 528 height 448
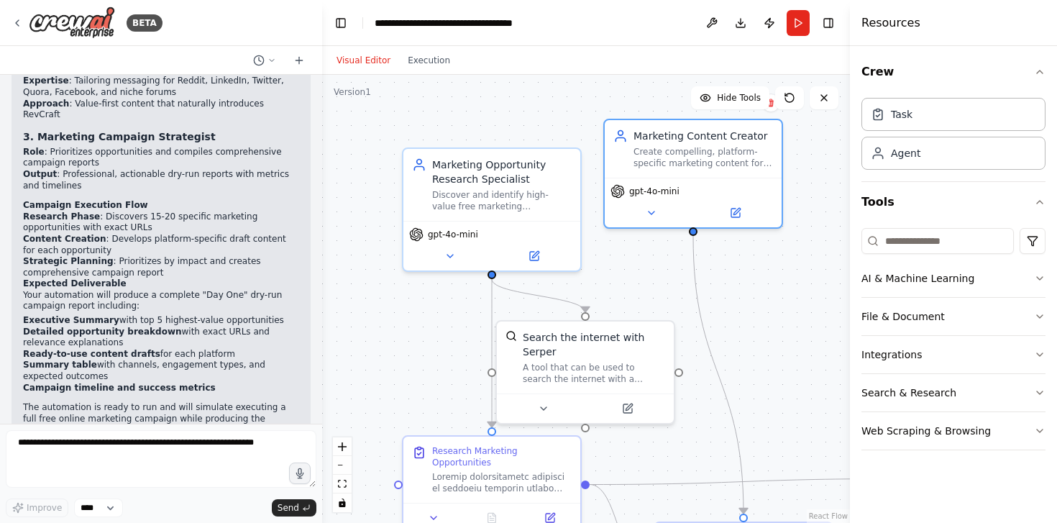
drag, startPoint x: 732, startPoint y: 248, endPoint x: 755, endPoint y: 234, distance: 27.7
click at [755, 234] on div ".deletable-edge-delete-btn { width: 20px; height: 20px; border: 0px solid #ffff…" at bounding box center [586, 299] width 528 height 448
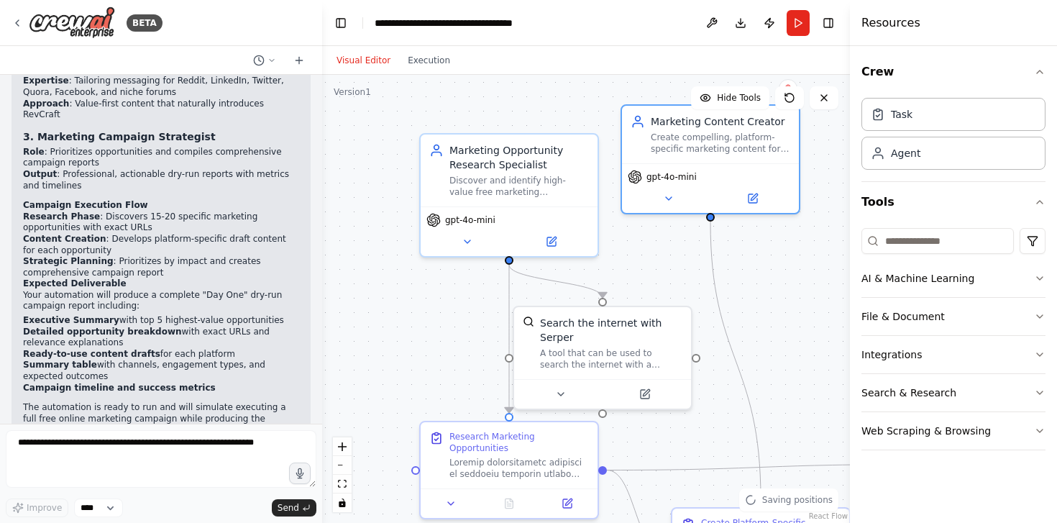
drag, startPoint x: 755, startPoint y: 239, endPoint x: 725, endPoint y: 155, distance: 89.1
click at [725, 155] on div ".deletable-edge-delete-btn { width: 20px; height: 20px; border: 0px solid #ffff…" at bounding box center [586, 299] width 528 height 448
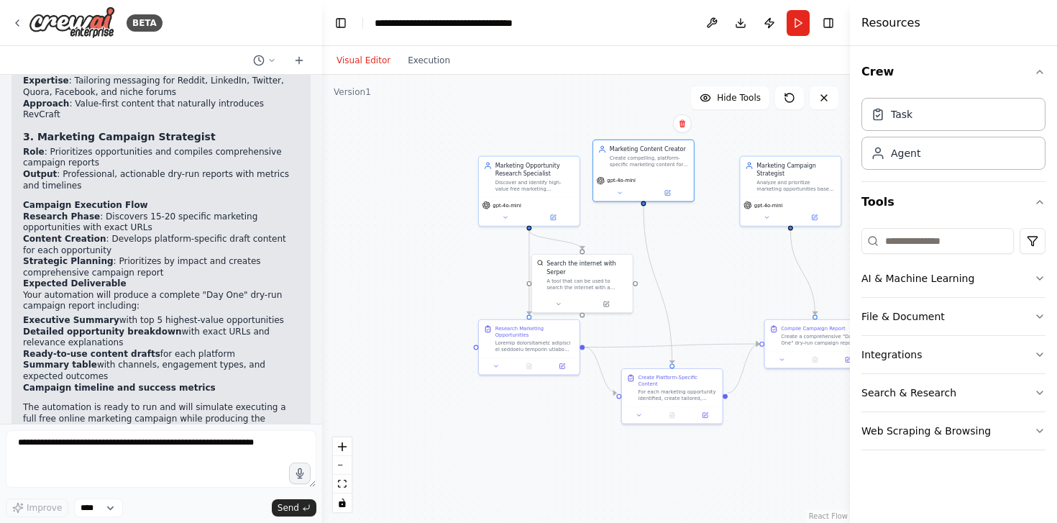
drag, startPoint x: 740, startPoint y: 288, endPoint x: 671, endPoint y: 297, distance: 70.3
click at [673, 296] on div ".deletable-edge-delete-btn { width: 20px; height: 20px; border: 0px solid #ffff…" at bounding box center [586, 299] width 528 height 448
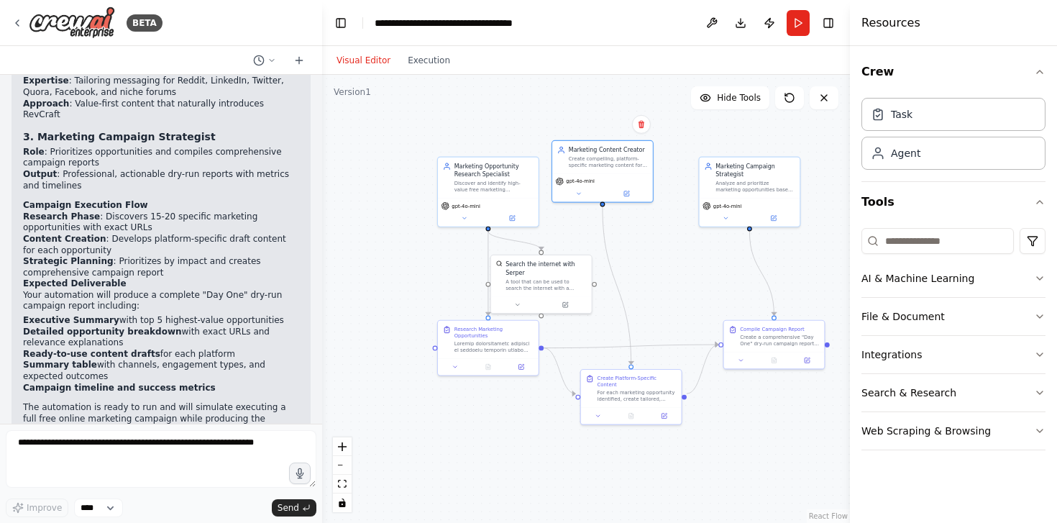
drag, startPoint x: 641, startPoint y: 295, endPoint x: 600, endPoint y: 308, distance: 43.2
click at [603, 303] on div ".deletable-edge-delete-btn { width: 20px; height: 20px; border: 0px solid #ffff…" at bounding box center [586, 299] width 528 height 448
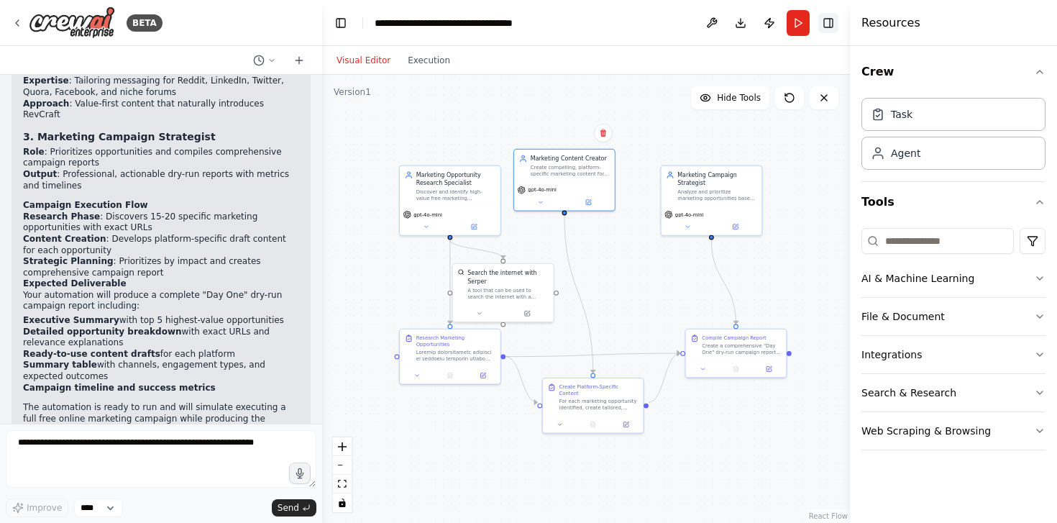
click at [832, 22] on button "Toggle Right Sidebar" at bounding box center [828, 23] width 20 height 20
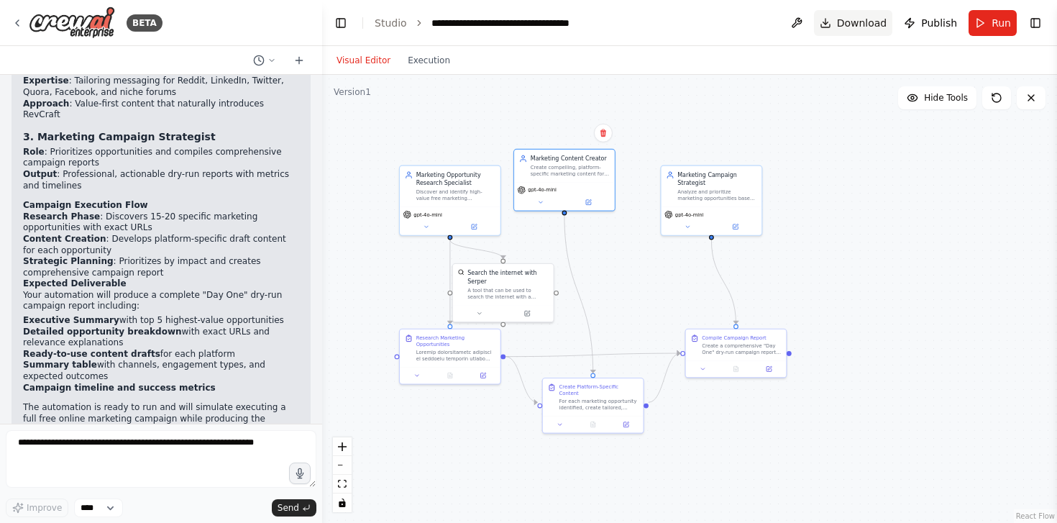
click at [838, 21] on button "Download" at bounding box center [853, 23] width 79 height 26
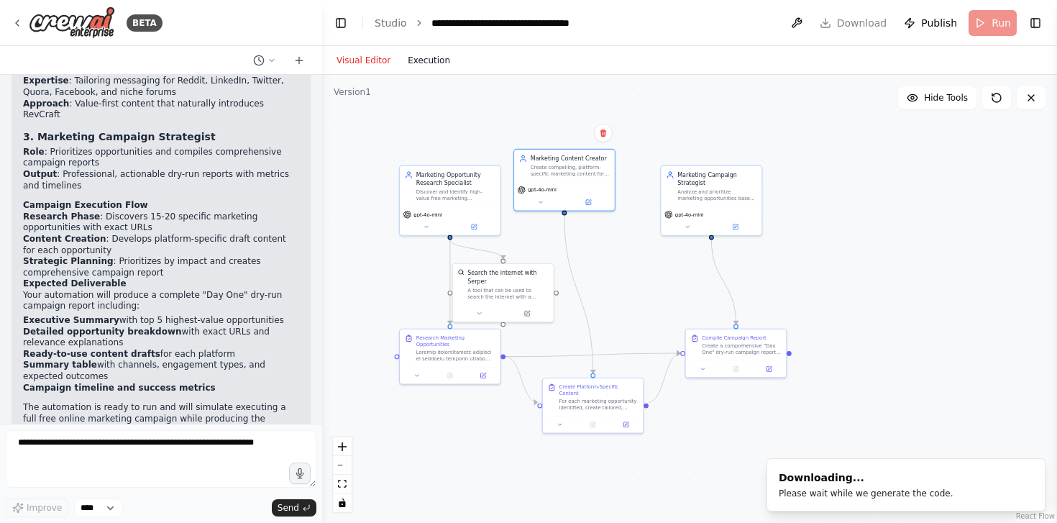
click at [421, 61] on button "Execution" at bounding box center [429, 60] width 60 height 17
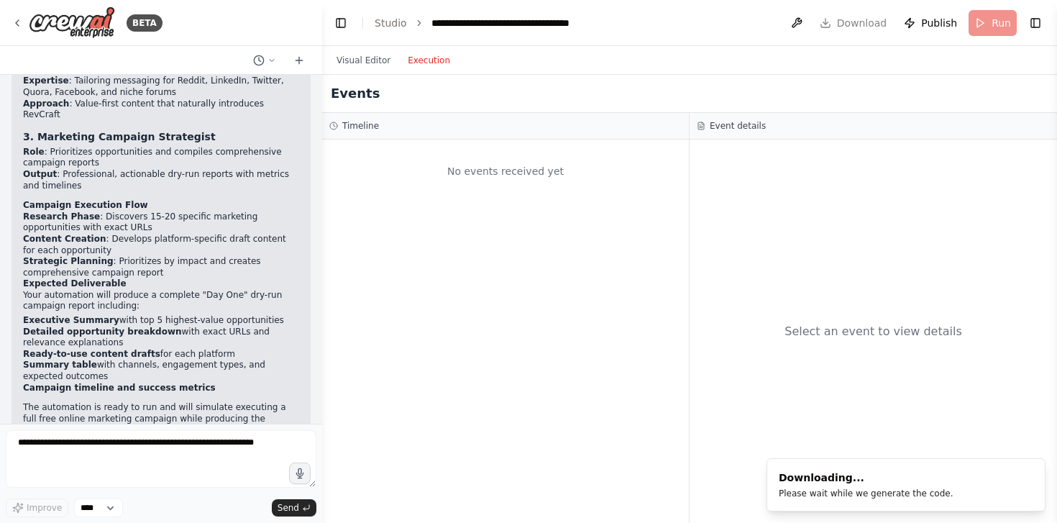
click at [375, 72] on div "Visual Editor Execution" at bounding box center [393, 60] width 131 height 29
click at [376, 63] on button "Visual Editor" at bounding box center [363, 60] width 71 height 17
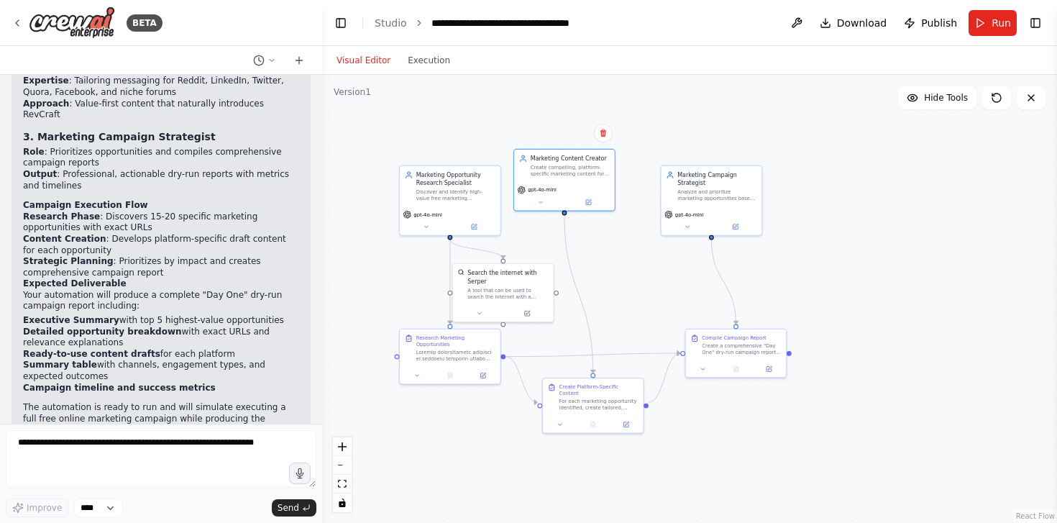
click at [672, 34] on header "**********" at bounding box center [689, 23] width 735 height 46
click at [988, 29] on button "Run" at bounding box center [992, 23] width 48 height 26
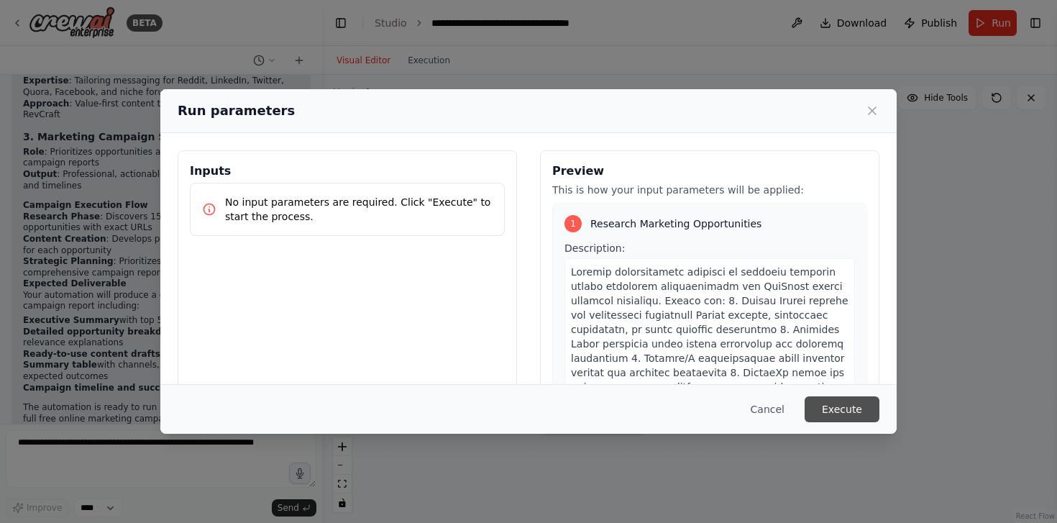
click at [835, 416] on button "Execute" at bounding box center [841, 409] width 75 height 26
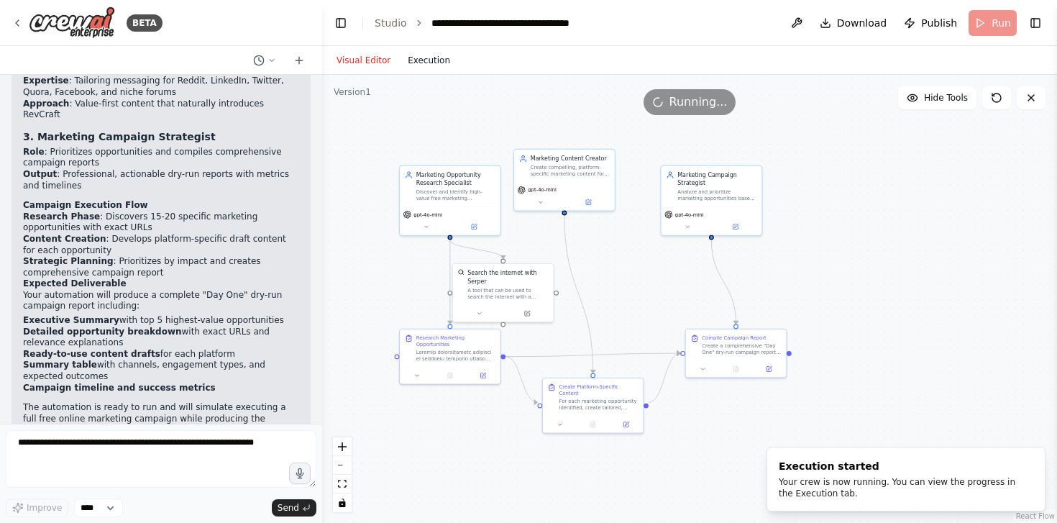
click at [438, 60] on button "Execution" at bounding box center [429, 60] width 60 height 17
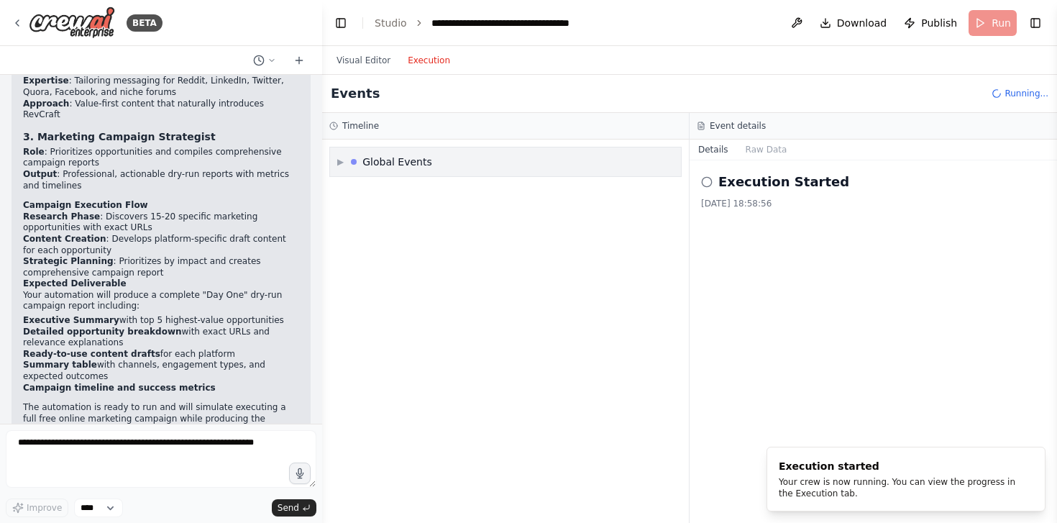
click at [418, 162] on div "Global Events" at bounding box center [397, 162] width 70 height 14
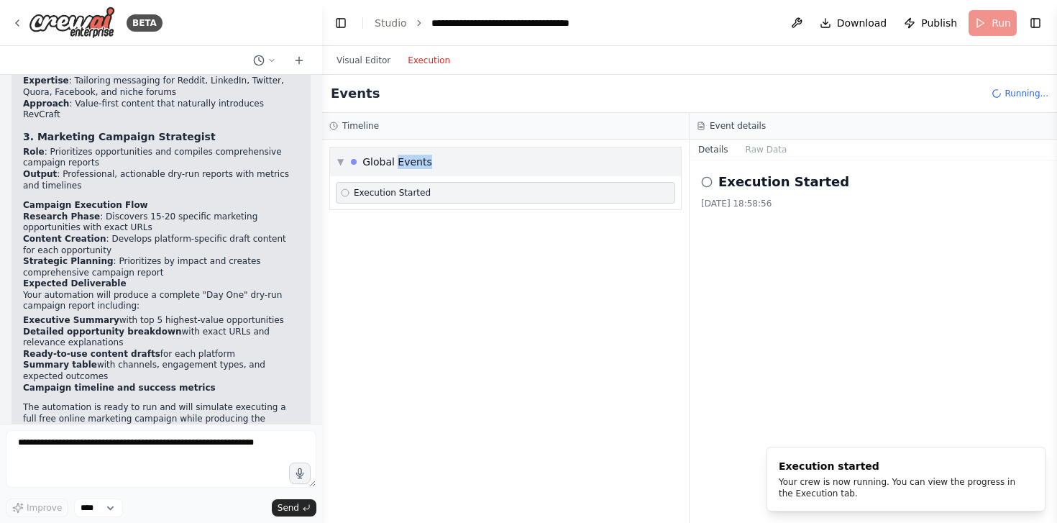
click at [418, 162] on div "Global Events" at bounding box center [397, 162] width 70 height 14
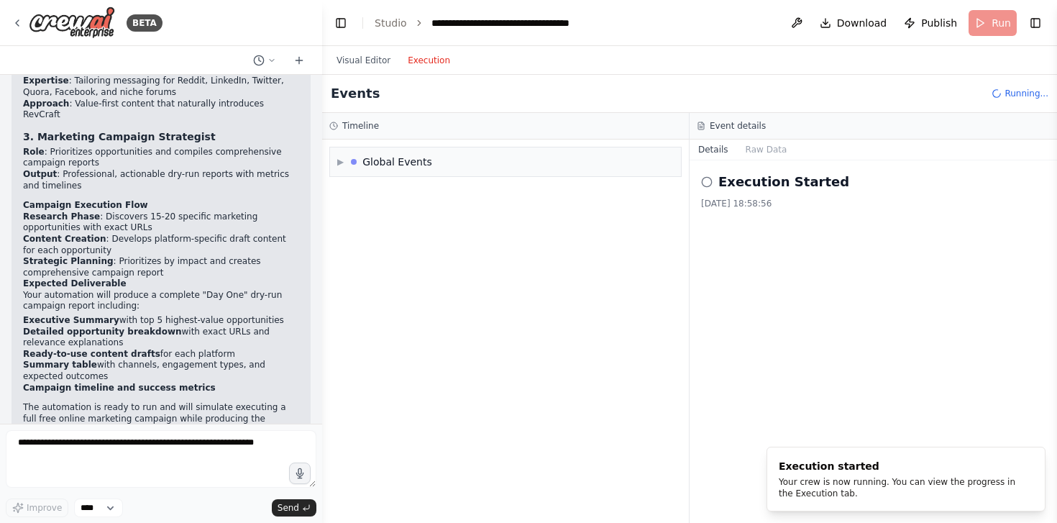
click at [450, 226] on div "▶ Global Events" at bounding box center [505, 330] width 367 height 383
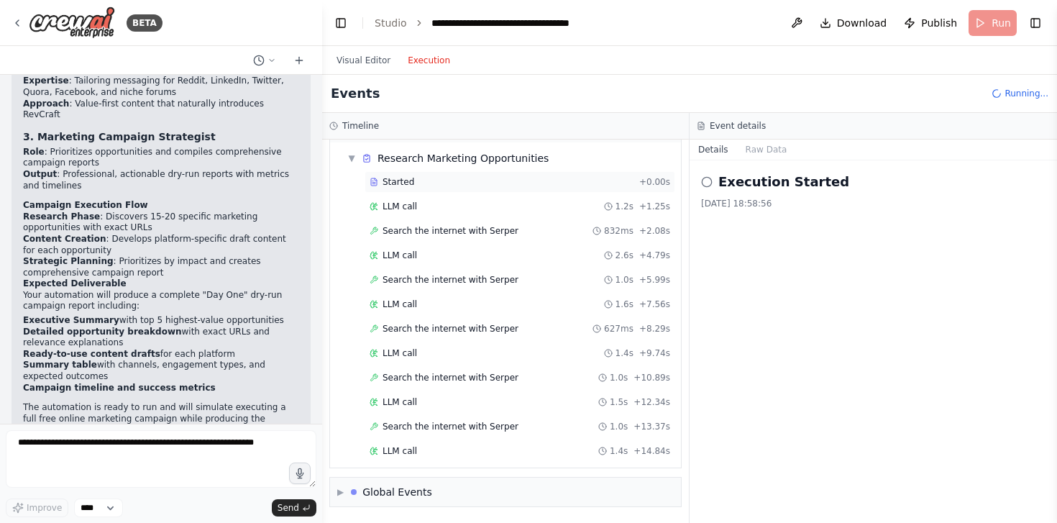
scroll to position [70, 0]
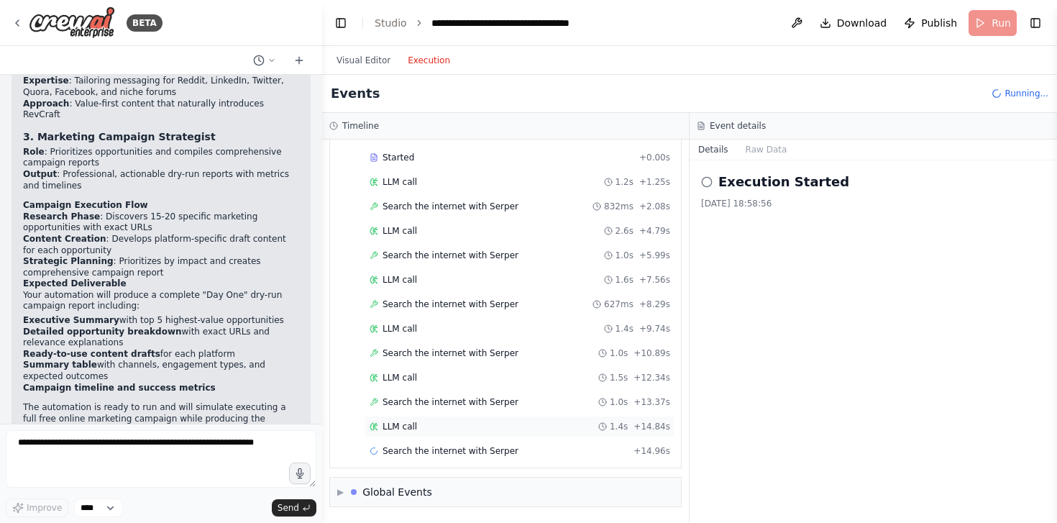
click at [446, 435] on div "LLM call 1.4s + 14.84s" at bounding box center [519, 426] width 311 height 22
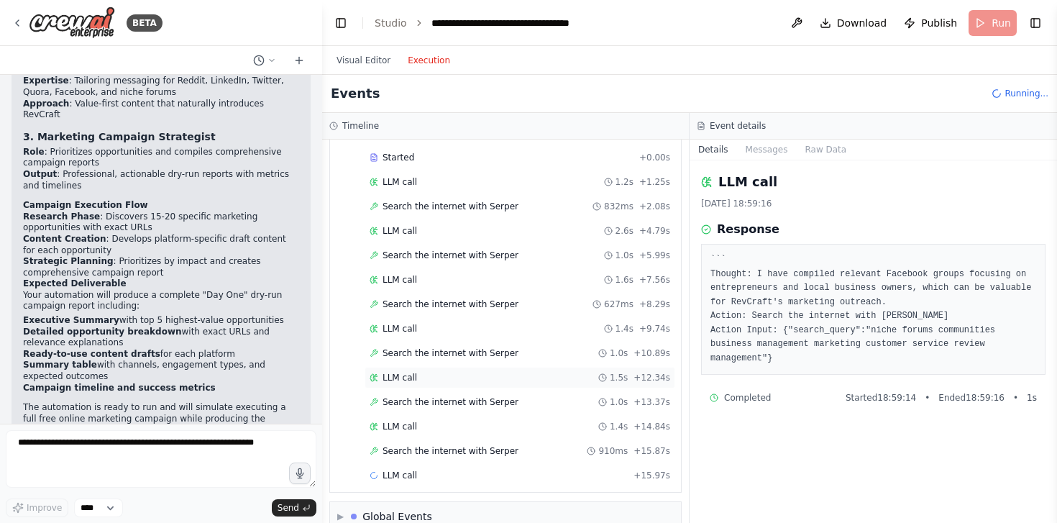
scroll to position [94, 0]
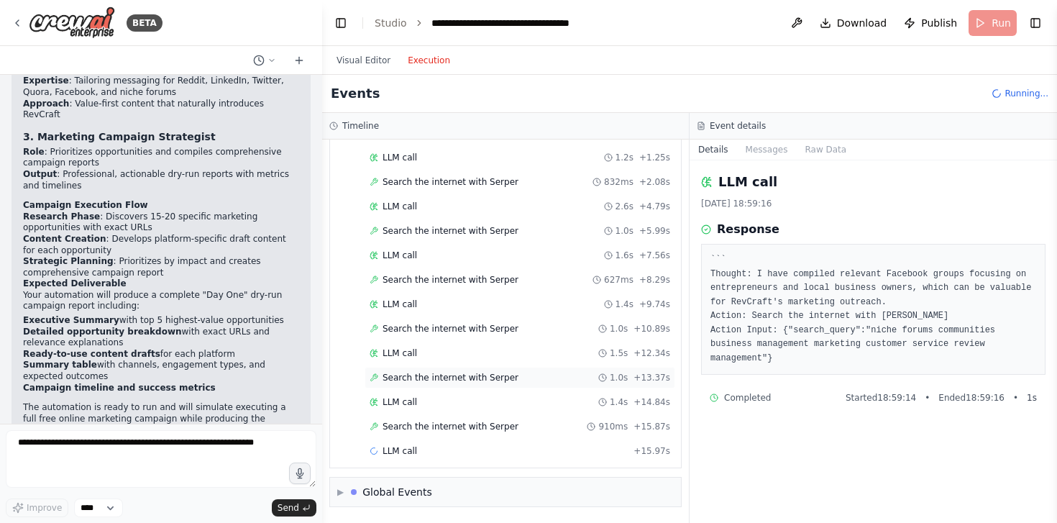
click at [479, 382] on span "Search the internet with Serper" at bounding box center [450, 378] width 136 height 12
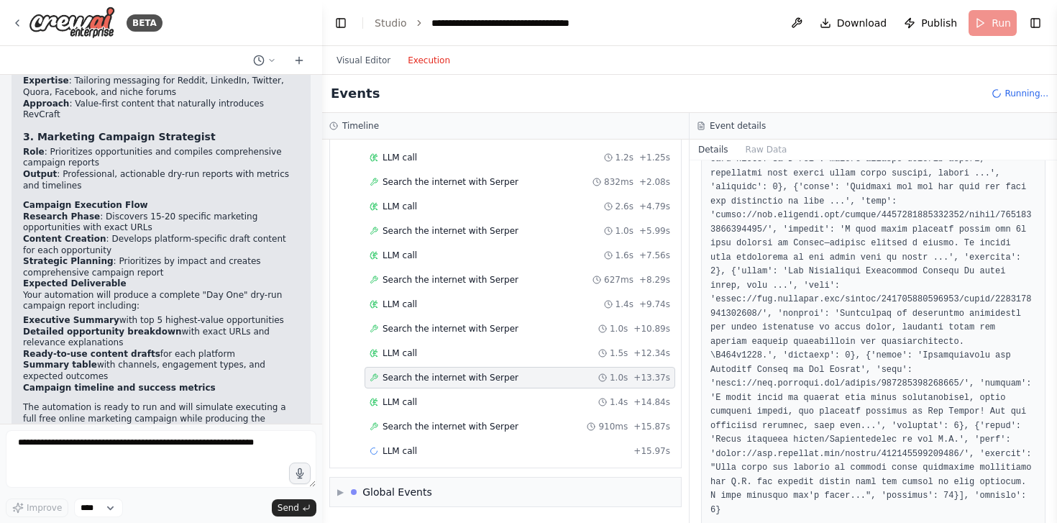
scroll to position [745, 0]
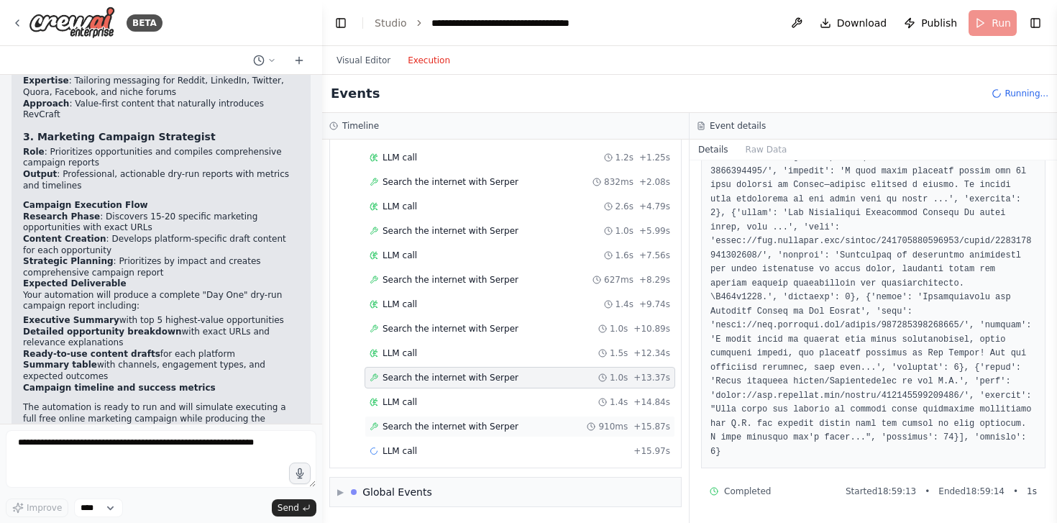
click at [475, 430] on span "Search the internet with Serper" at bounding box center [450, 427] width 136 height 12
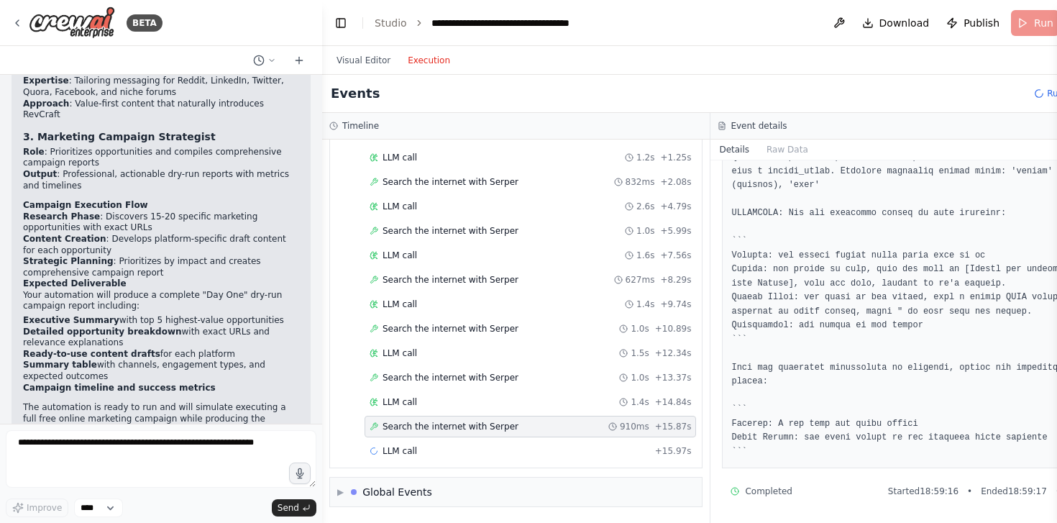
scroll to position [1515, 0]
click at [519, 446] on div "LLM call + 15.97s" at bounding box center [529, 451] width 321 height 12
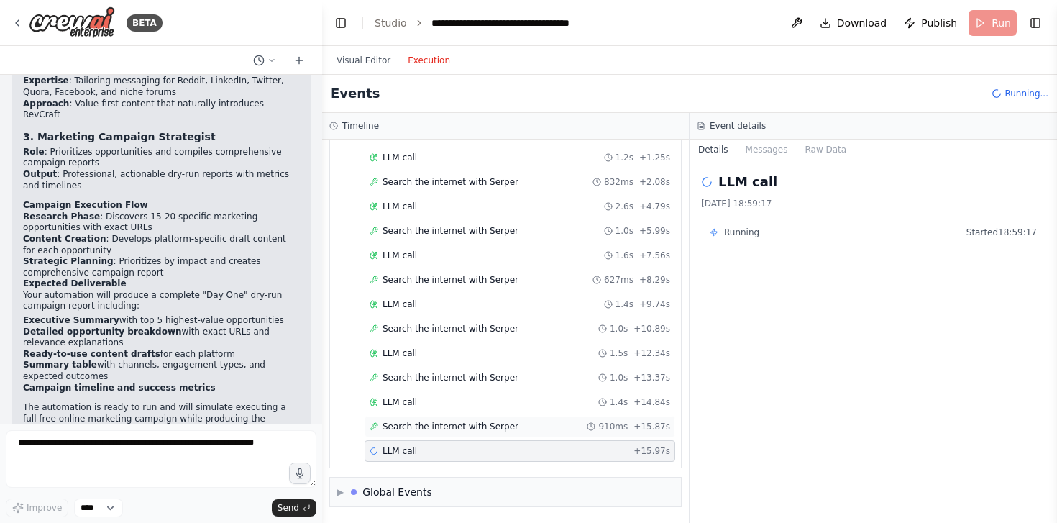
click at [519, 433] on div "Search the internet with [PERSON_NAME] 910ms + 15.87s" at bounding box center [519, 426] width 311 height 22
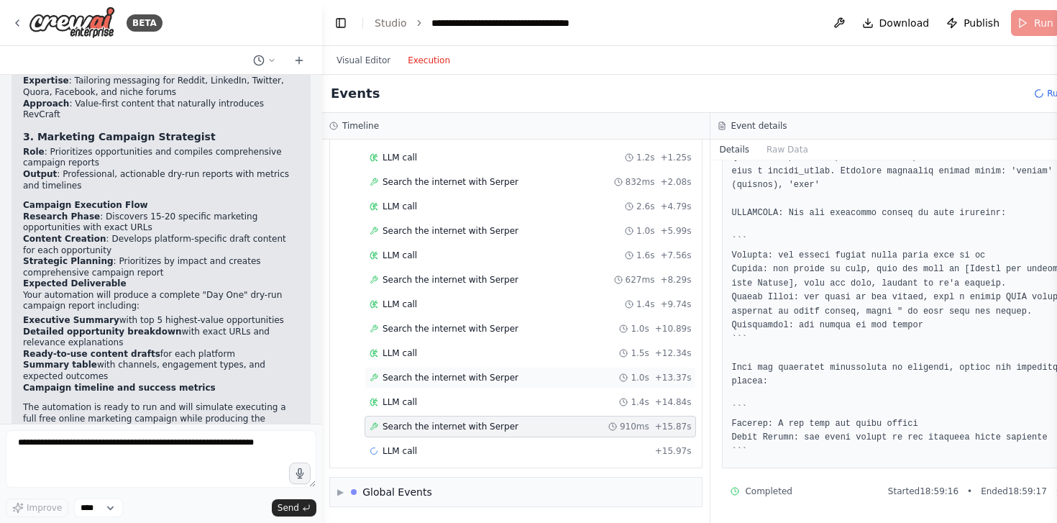
scroll to position [0, 0]
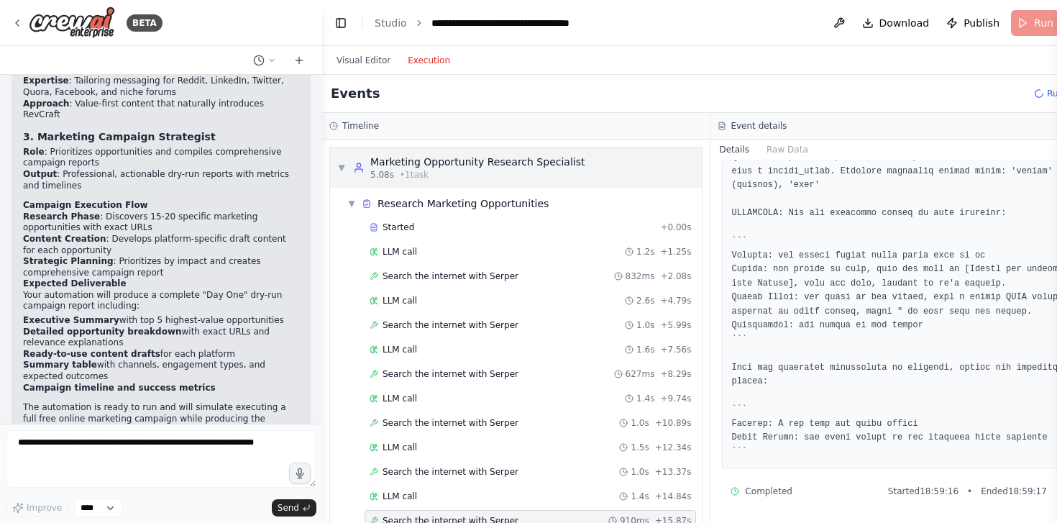
click at [337, 162] on span "▼" at bounding box center [341, 168] width 9 height 12
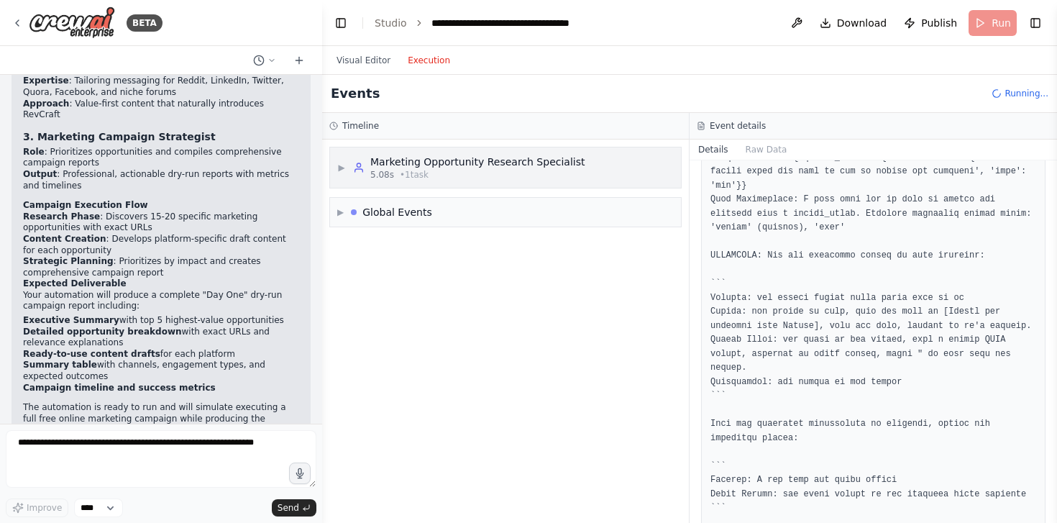
click at [418, 170] on span "• 1 task" at bounding box center [414, 175] width 29 height 12
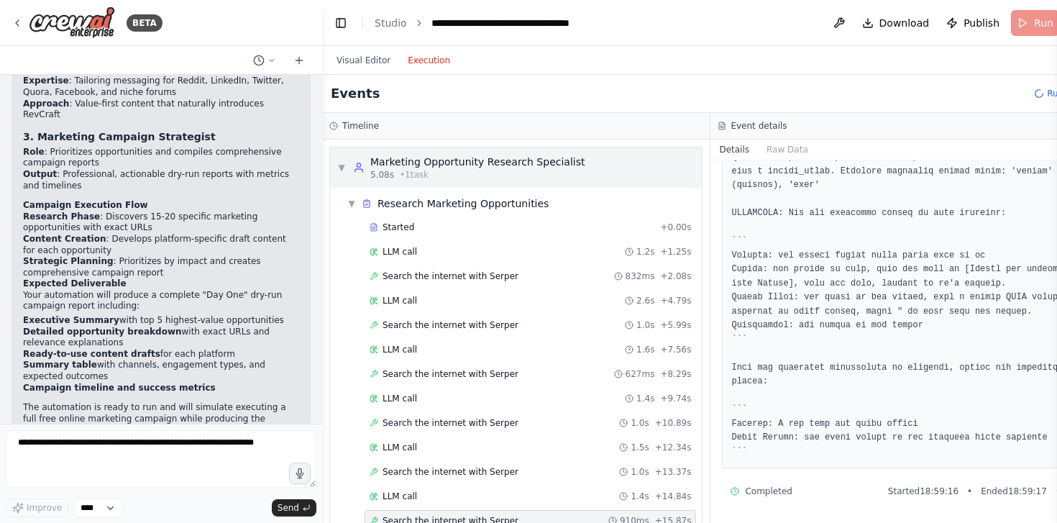
click at [418, 170] on span "• 1 task" at bounding box center [414, 175] width 29 height 12
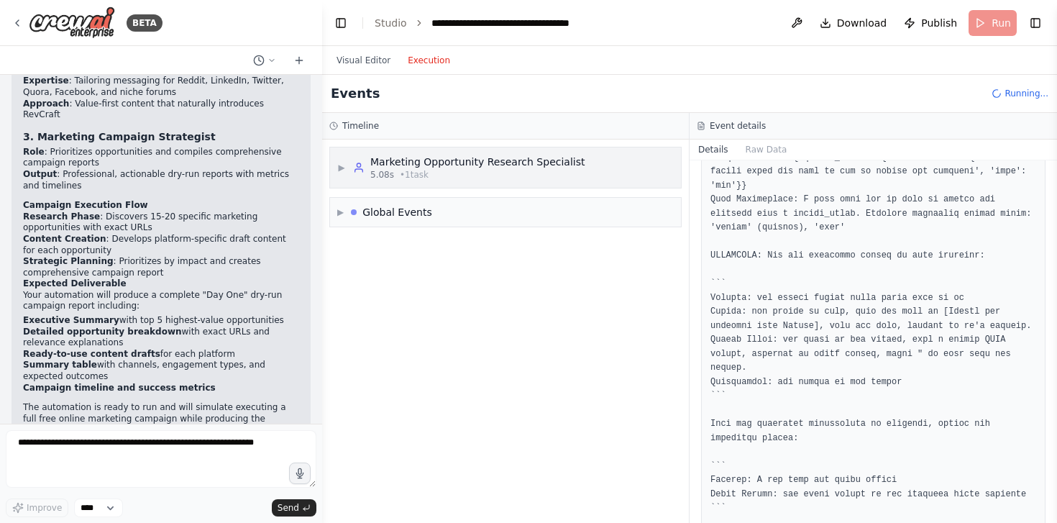
click at [418, 170] on span "• 1 task" at bounding box center [414, 175] width 29 height 12
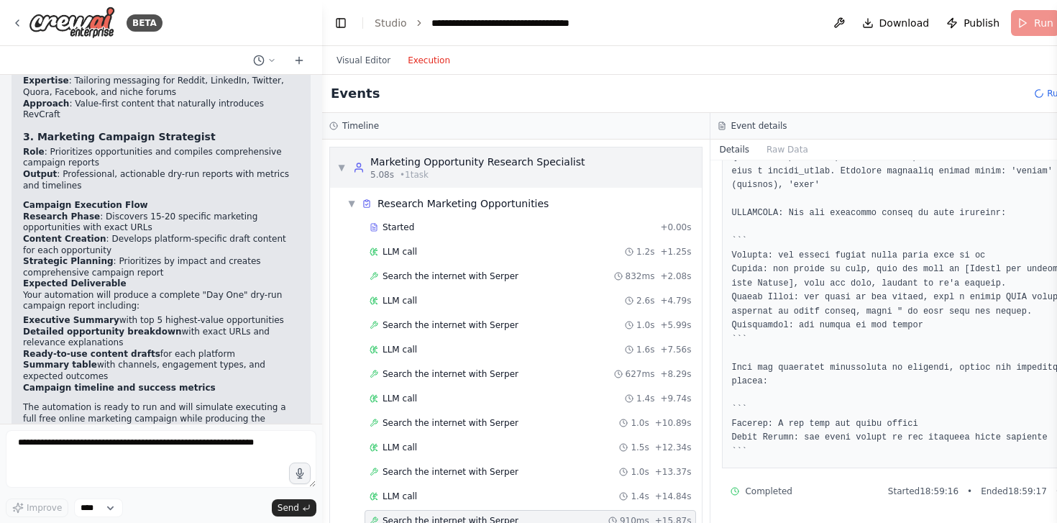
click at [418, 170] on span "• 1 task" at bounding box center [414, 175] width 29 height 12
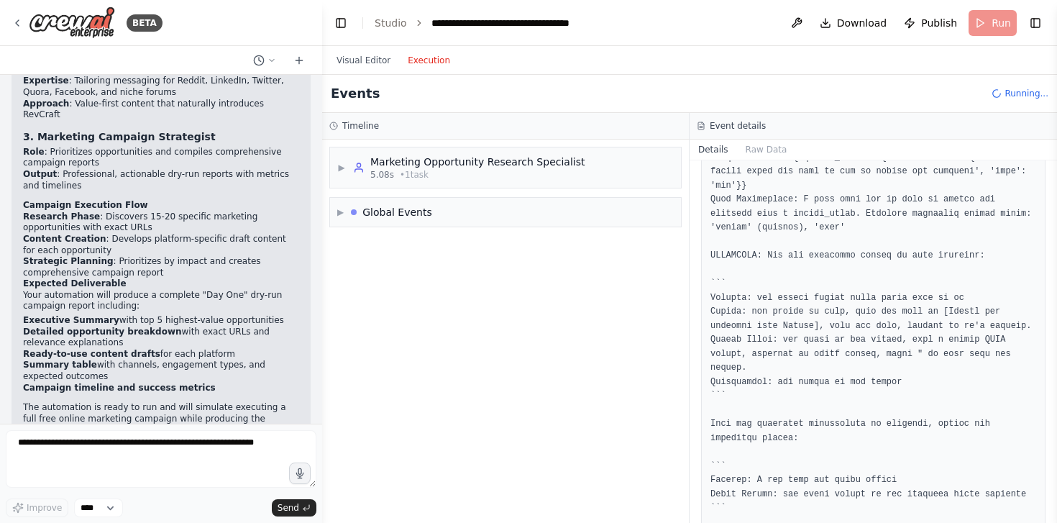
click at [457, 321] on div "▶ Marketing Opportunity Research Specialist 5.08s • 1 task ▶ Global Events" at bounding box center [505, 330] width 367 height 383
click at [421, 216] on div "Global Events" at bounding box center [397, 212] width 70 height 14
click at [422, 216] on div "Global Events" at bounding box center [397, 212] width 70 height 14
click at [422, 190] on div "▶ Marketing Opportunity Research Specialist 5.08s • 1 task ▶ Global Events" at bounding box center [505, 330] width 367 height 383
click at [421, 206] on div "Global Events" at bounding box center [397, 212] width 70 height 14
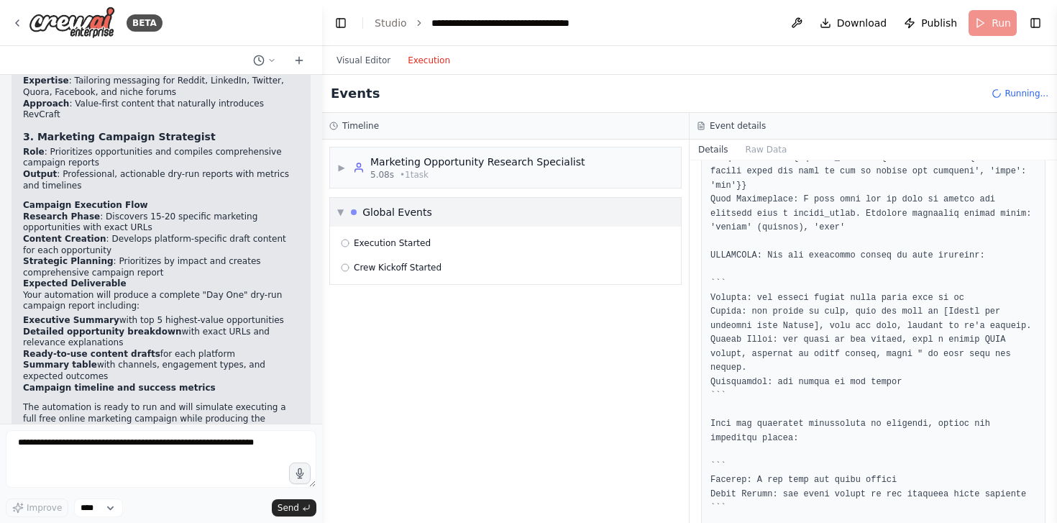
click at [423, 206] on div "Global Events" at bounding box center [397, 212] width 70 height 14
click at [442, 173] on div "5.08s • 1 task" at bounding box center [477, 175] width 214 height 12
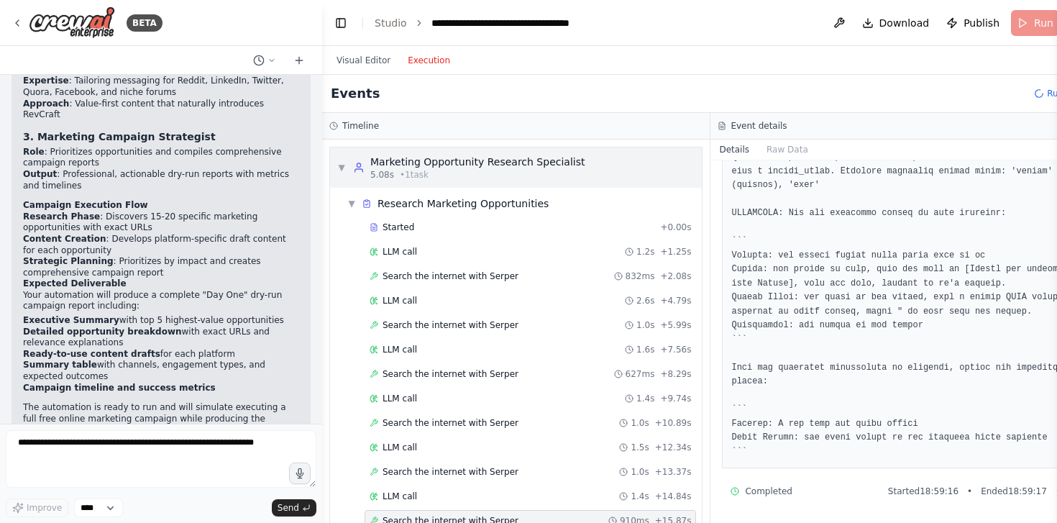
click at [441, 172] on div "5.08s • 1 task" at bounding box center [477, 175] width 214 height 12
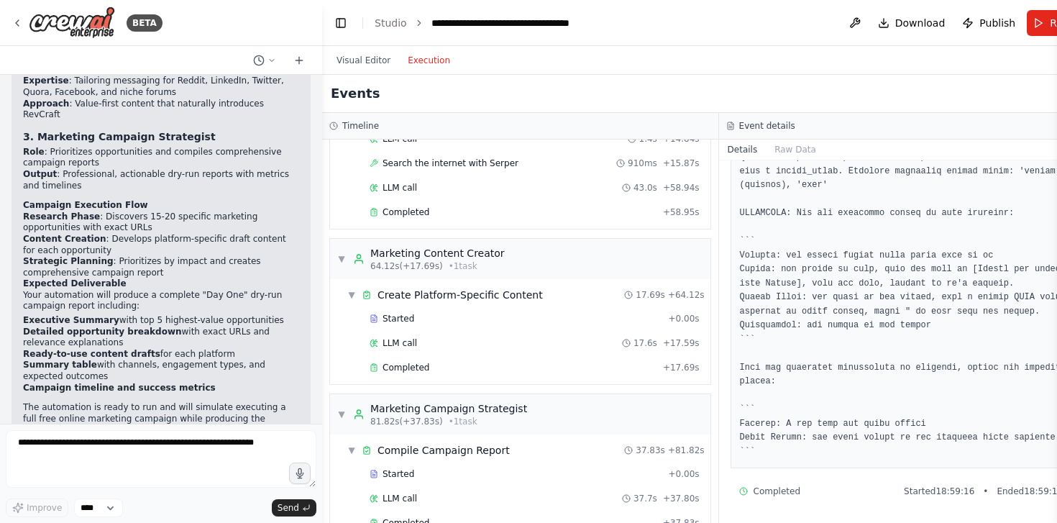
scroll to position [429, 0]
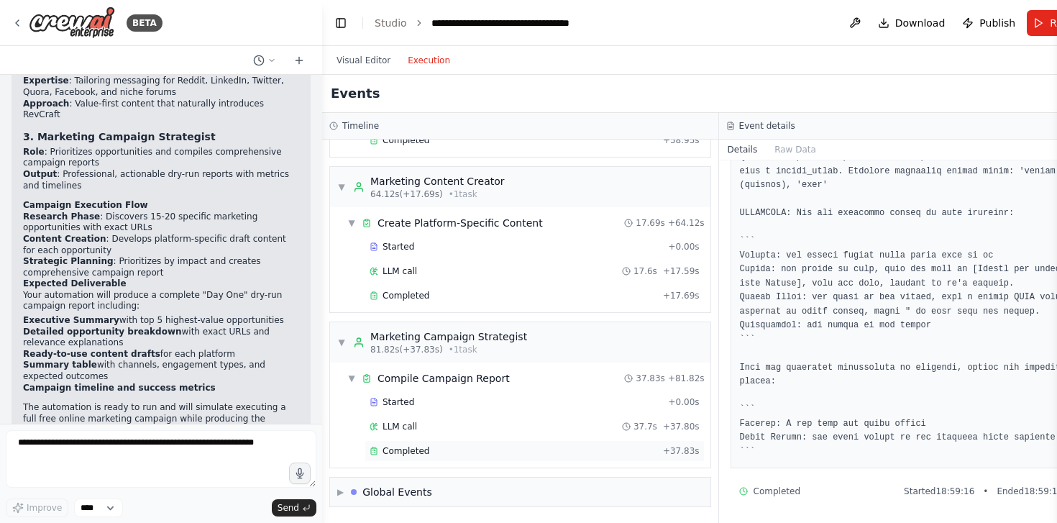
click at [449, 453] on div "Completed" at bounding box center [513, 451] width 288 height 12
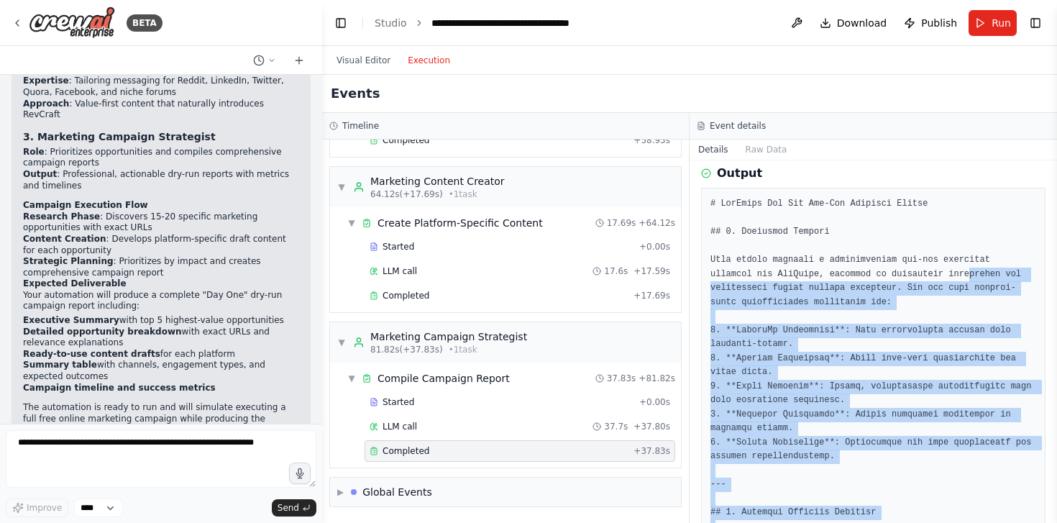
scroll to position [0, 0]
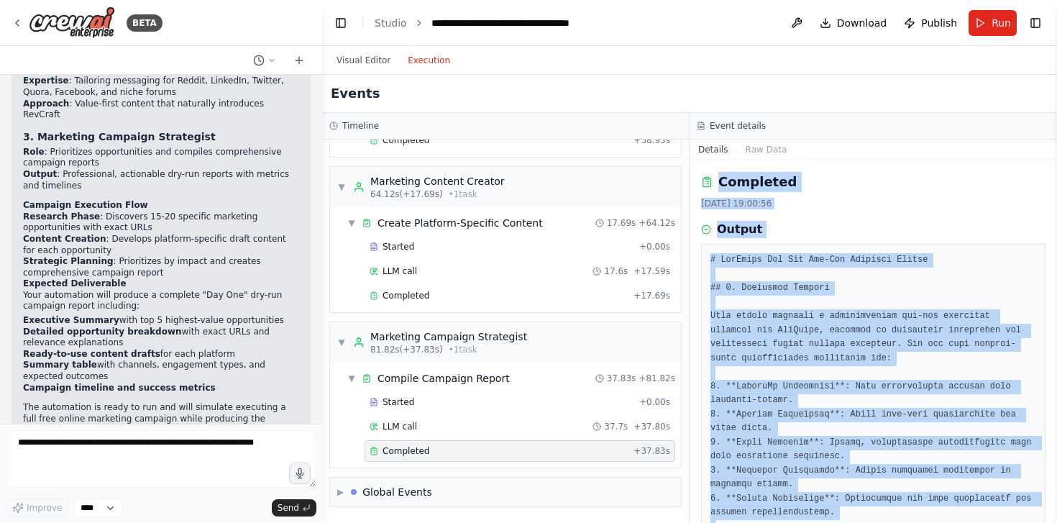
drag, startPoint x: 1014, startPoint y: 488, endPoint x: 693, endPoint y: 177, distance: 447.3
click at [693, 177] on div "Completed [DATE] 19:00:56 Output" at bounding box center [872, 341] width 367 height 362
copy div "Completed [DATE] 19:00:56 Output # RevCraft Day One Dry-Run Campaign Report ## …"
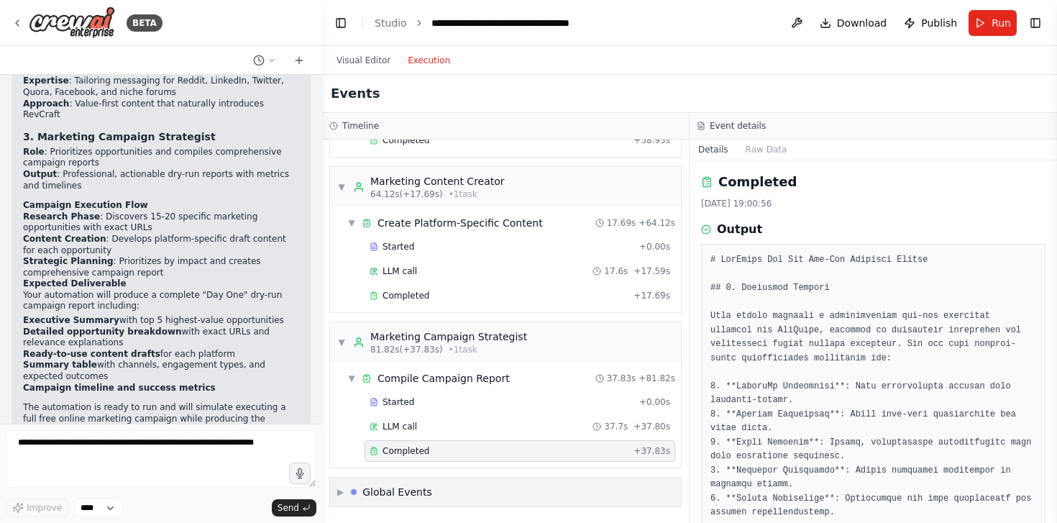
click at [418, 496] on div "Global Events" at bounding box center [397, 491] width 70 height 14
click at [423, 491] on div "Global Events" at bounding box center [397, 491] width 70 height 14
click at [424, 488] on div "Global Events" at bounding box center [397, 491] width 70 height 14
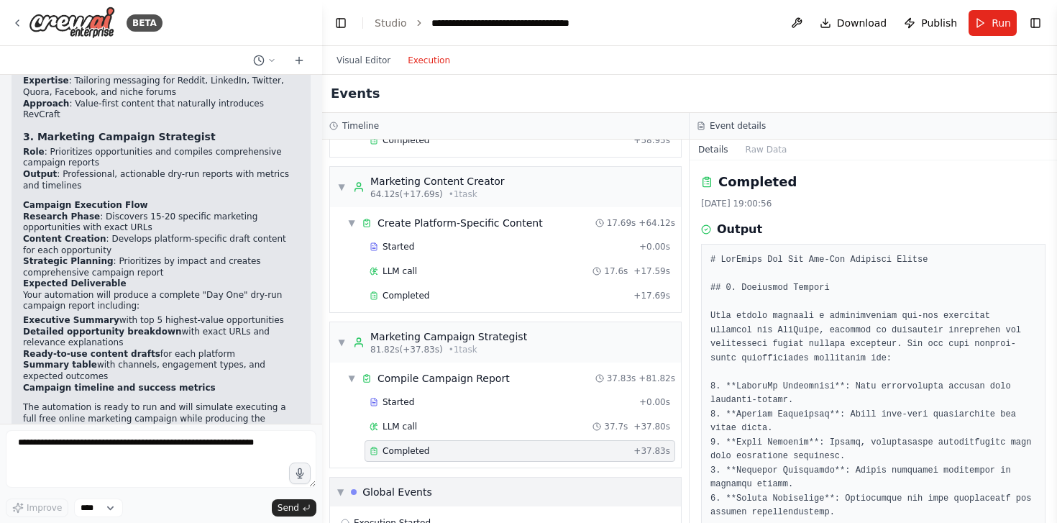
click at [345, 487] on div "▼ Global Events" at bounding box center [384, 491] width 95 height 14
click at [351, 484] on div "Global Events" at bounding box center [391, 491] width 81 height 14
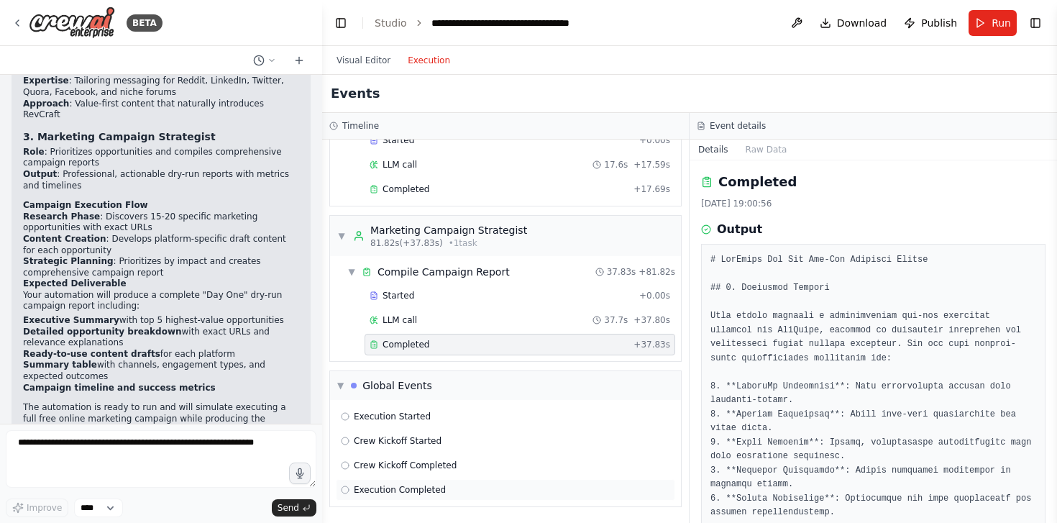
click at [421, 490] on span "Execution Completed" at bounding box center [400, 490] width 92 height 12
